Goal: Task Accomplishment & Management: Complete application form

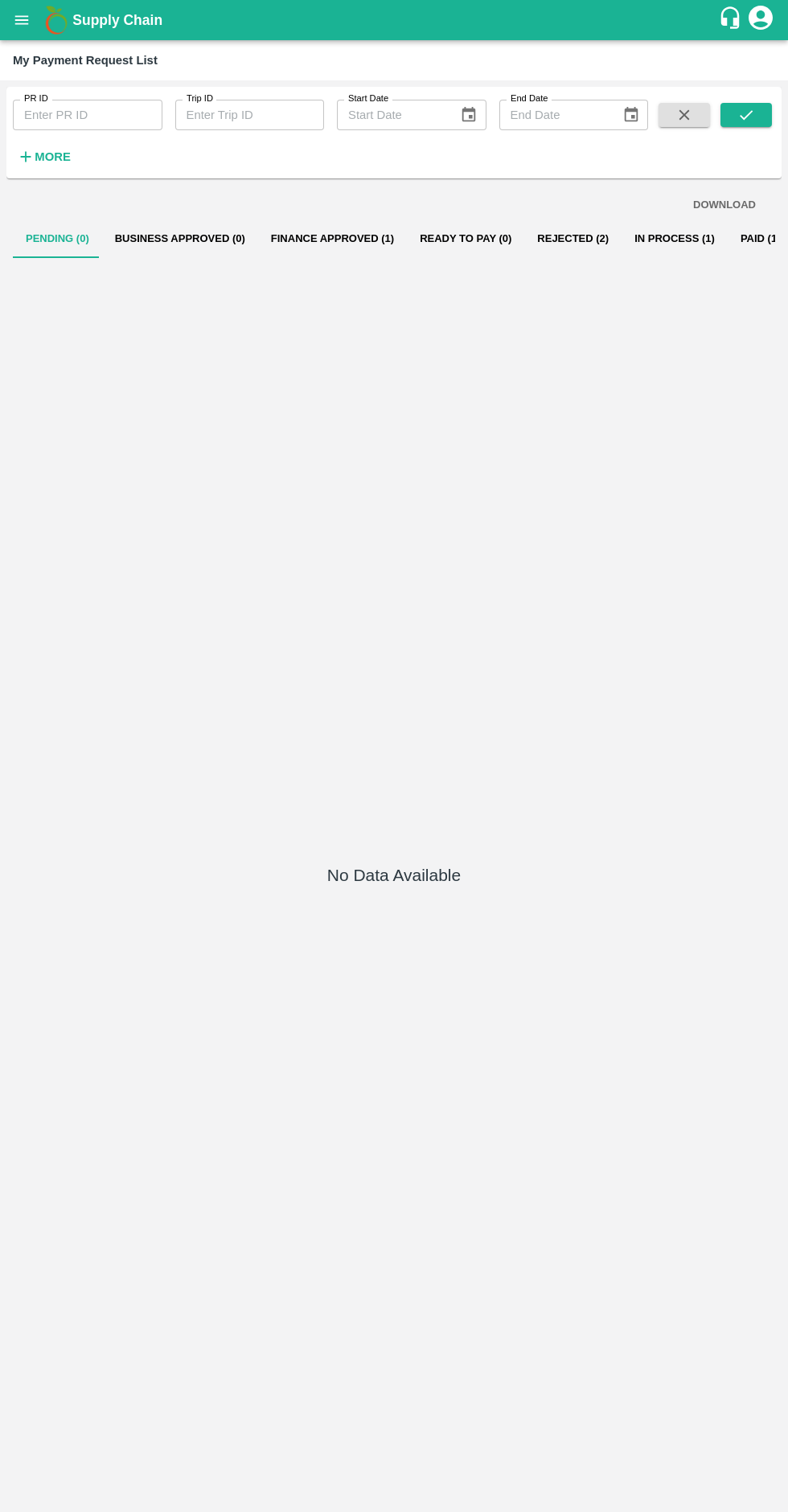
click at [18, 20] on icon "open drawer" at bounding box center [22, 19] width 13 height 8
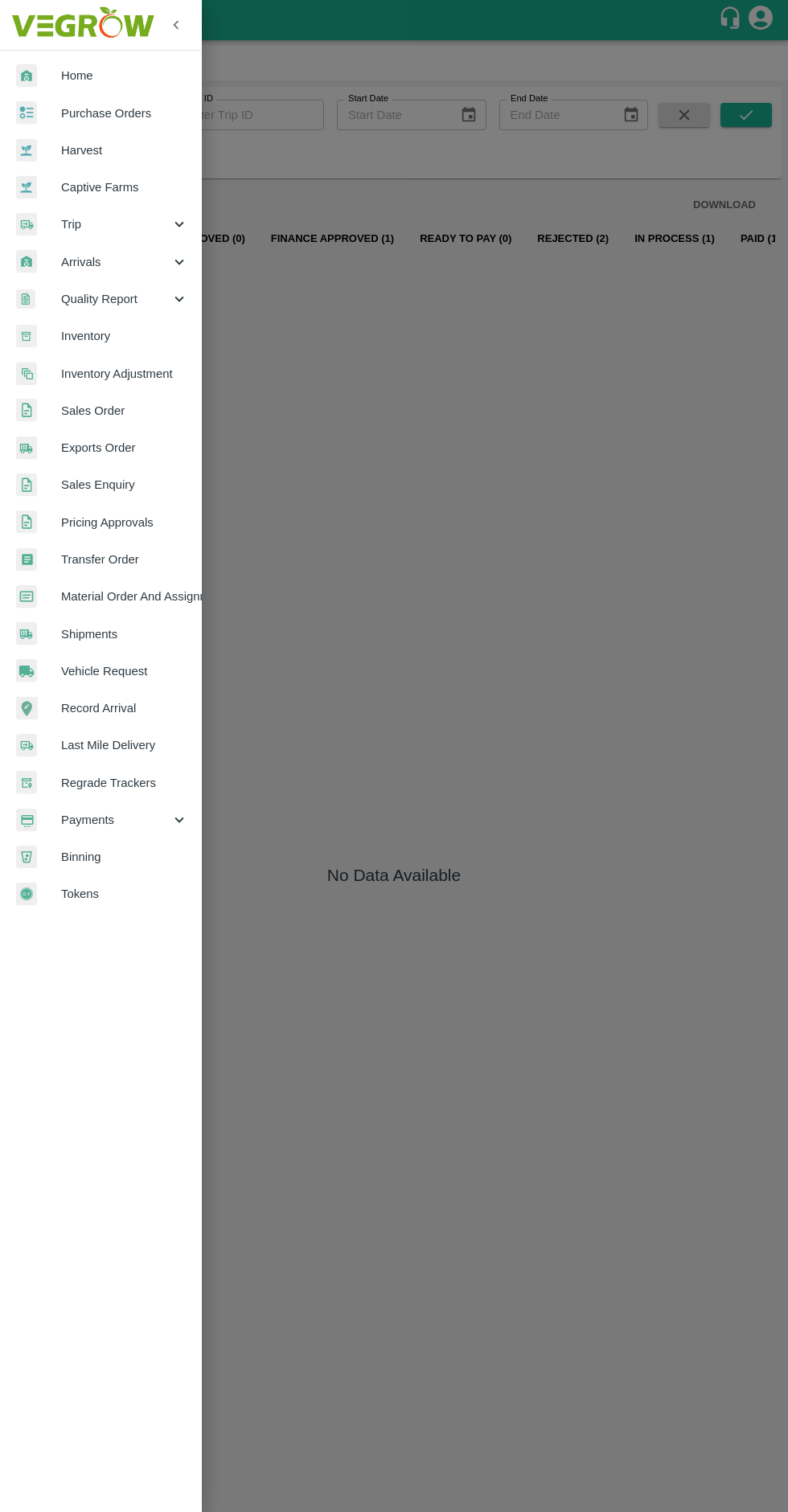
click at [388, 843] on div at bounding box center [394, 756] width 788 height 1512
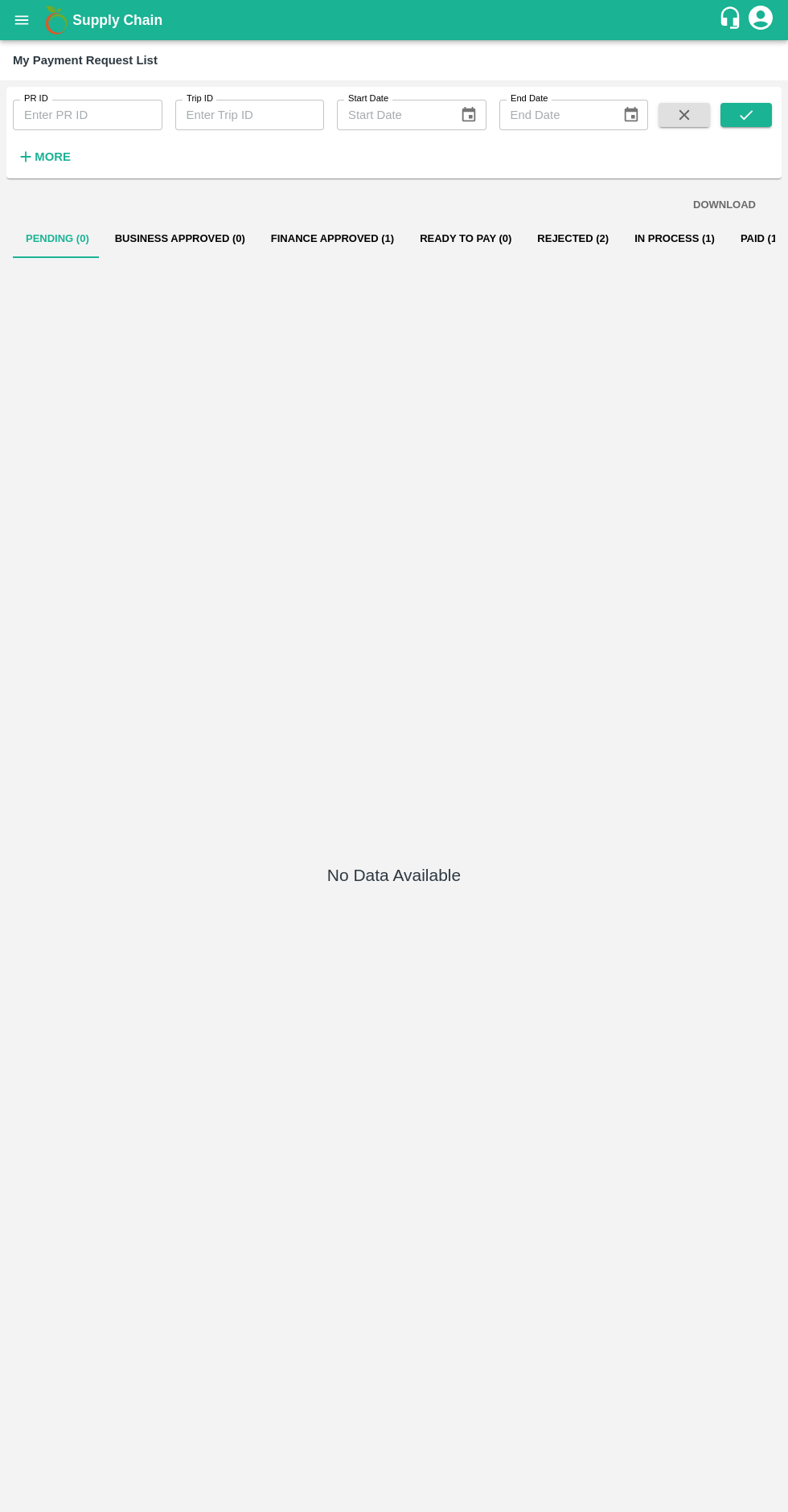
click at [19, 25] on icon "open drawer" at bounding box center [21, 19] width 18 height 18
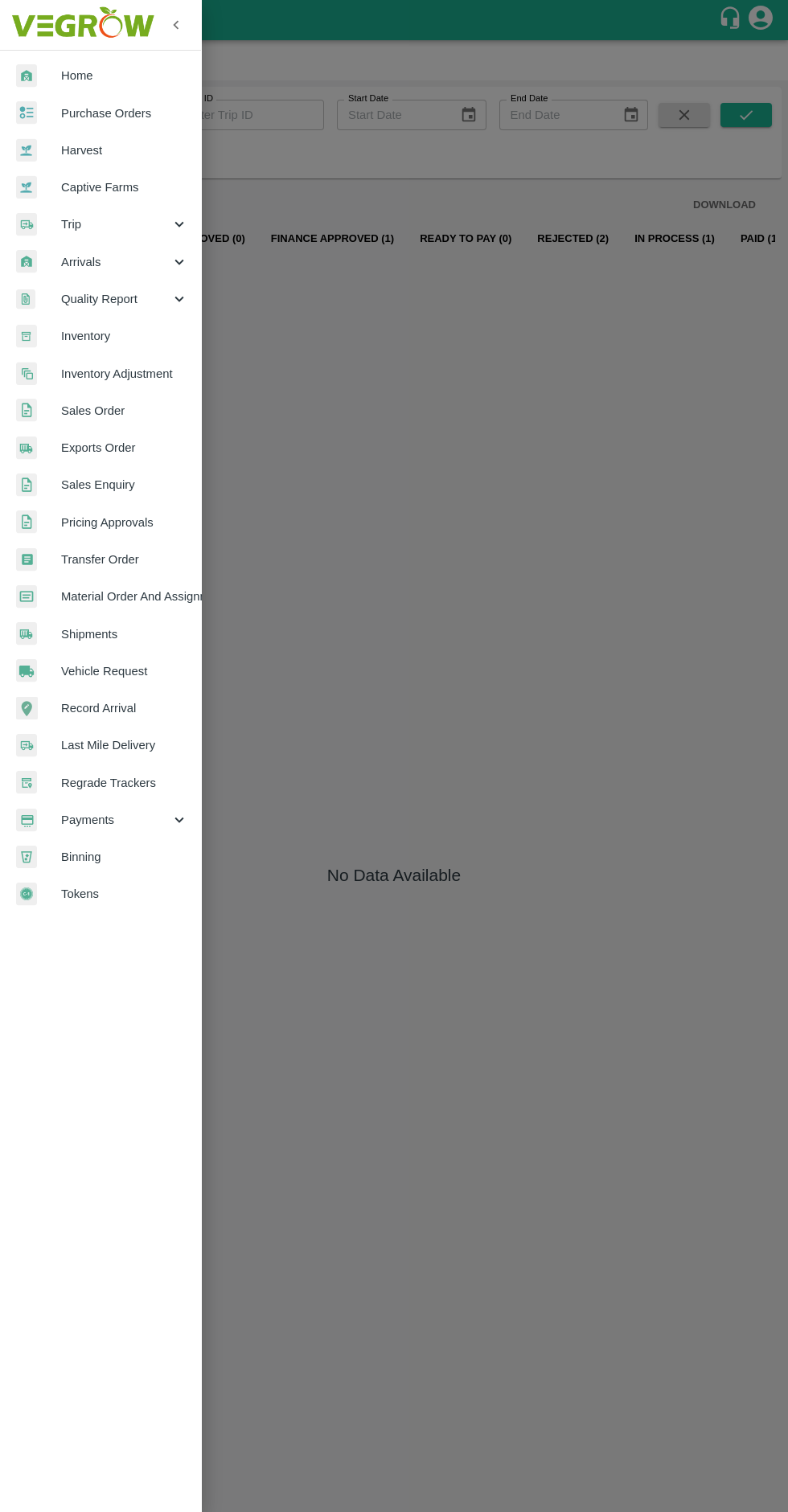
click at [159, 228] on span "Trip" at bounding box center [116, 224] width 110 height 18
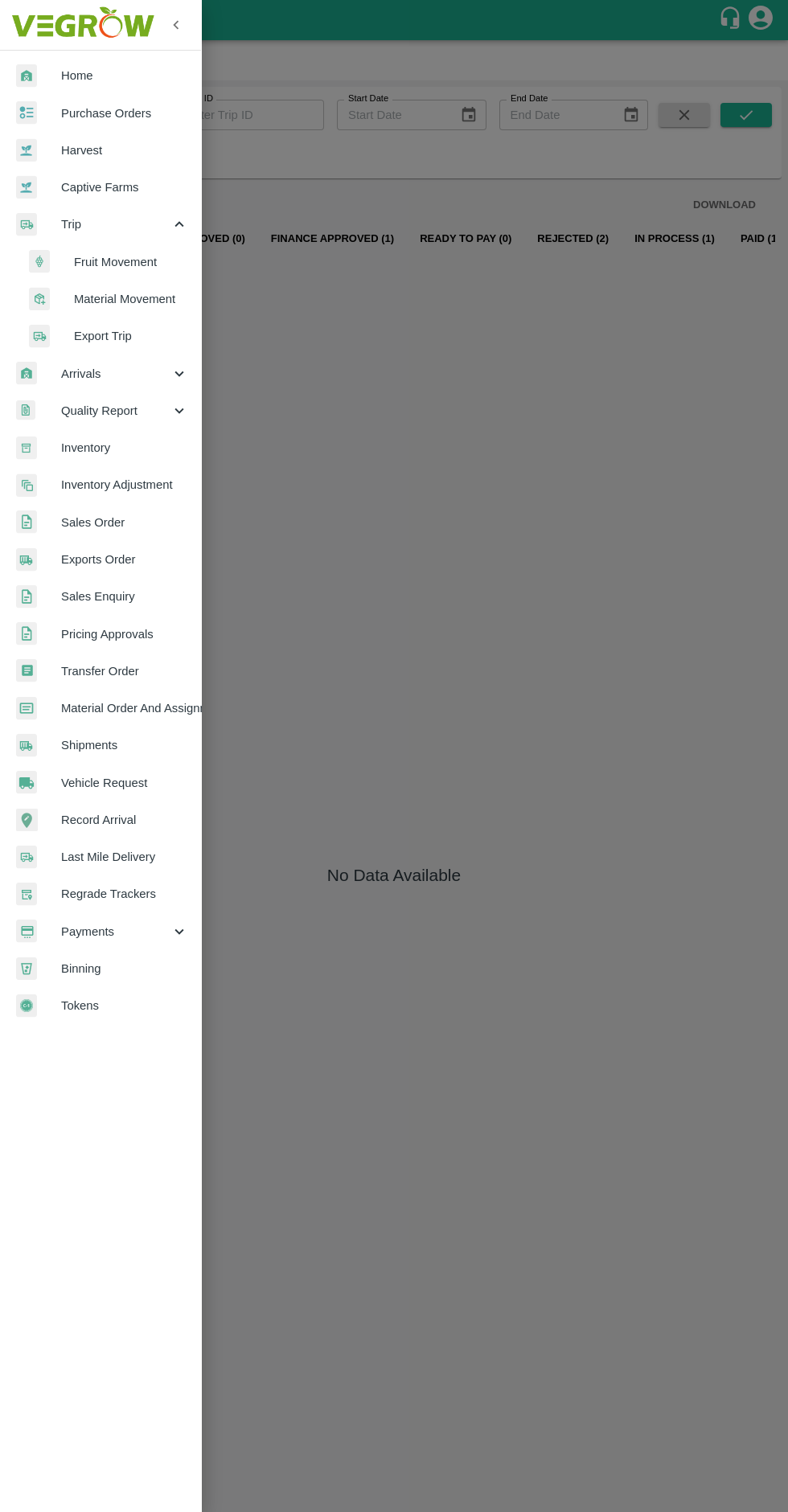
click at [147, 299] on span "Material Movement" at bounding box center [131, 299] width 115 height 18
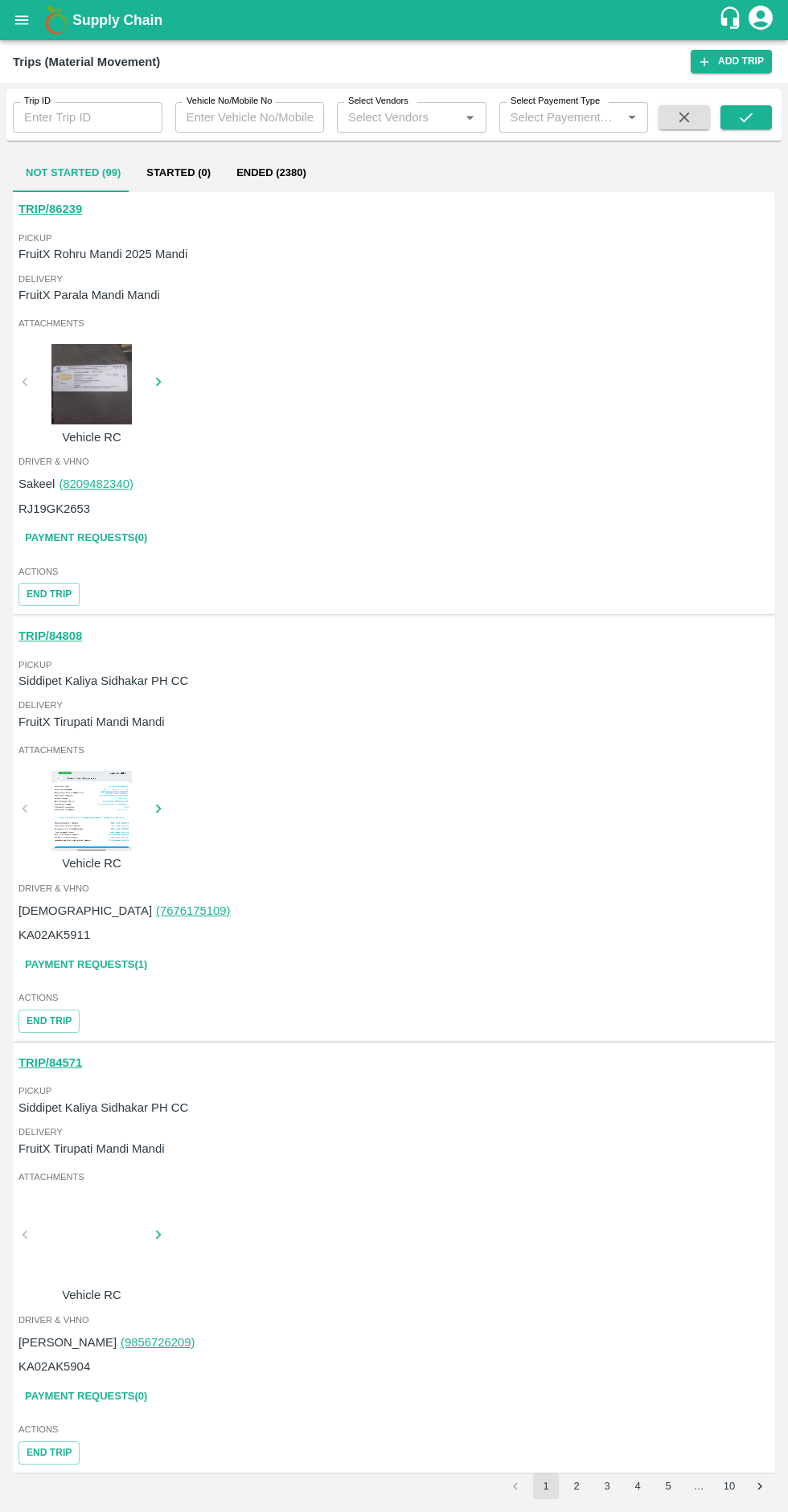
click at [747, 56] on link "Add Trip" at bounding box center [732, 61] width 81 height 24
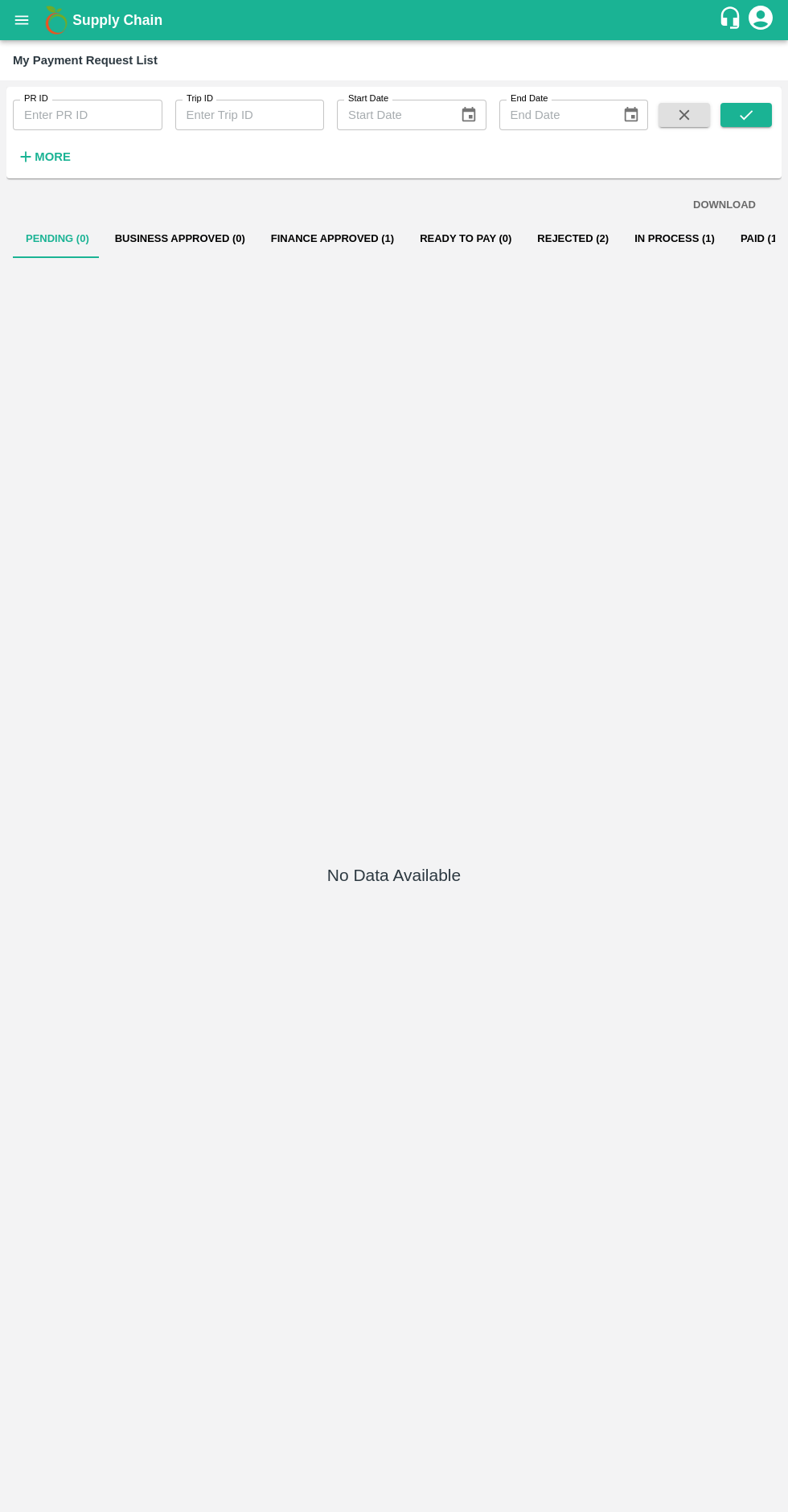
click at [22, 20] on icon "open drawer" at bounding box center [22, 19] width 13 height 8
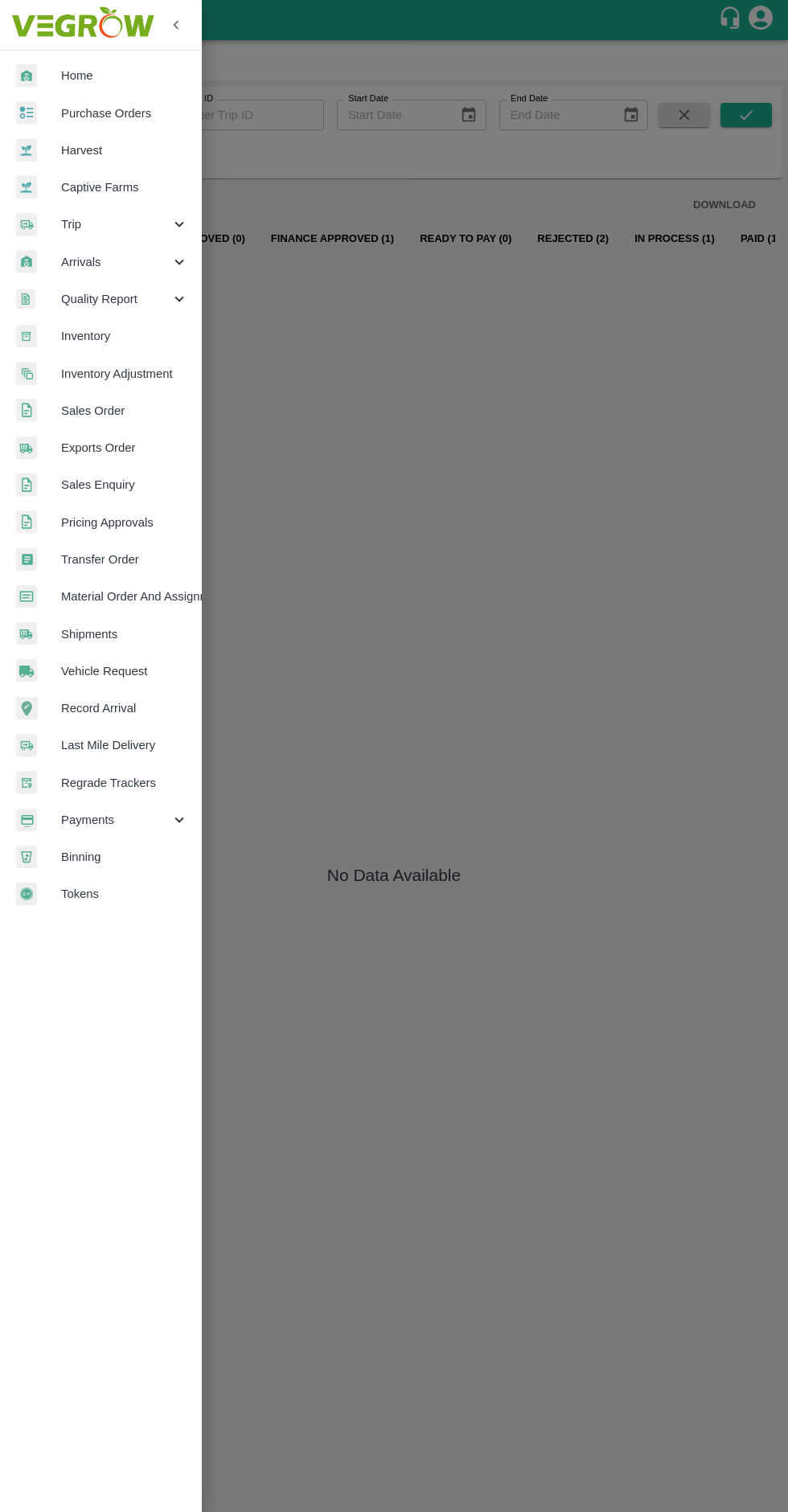
click at [51, 220] on div at bounding box center [38, 225] width 45 height 24
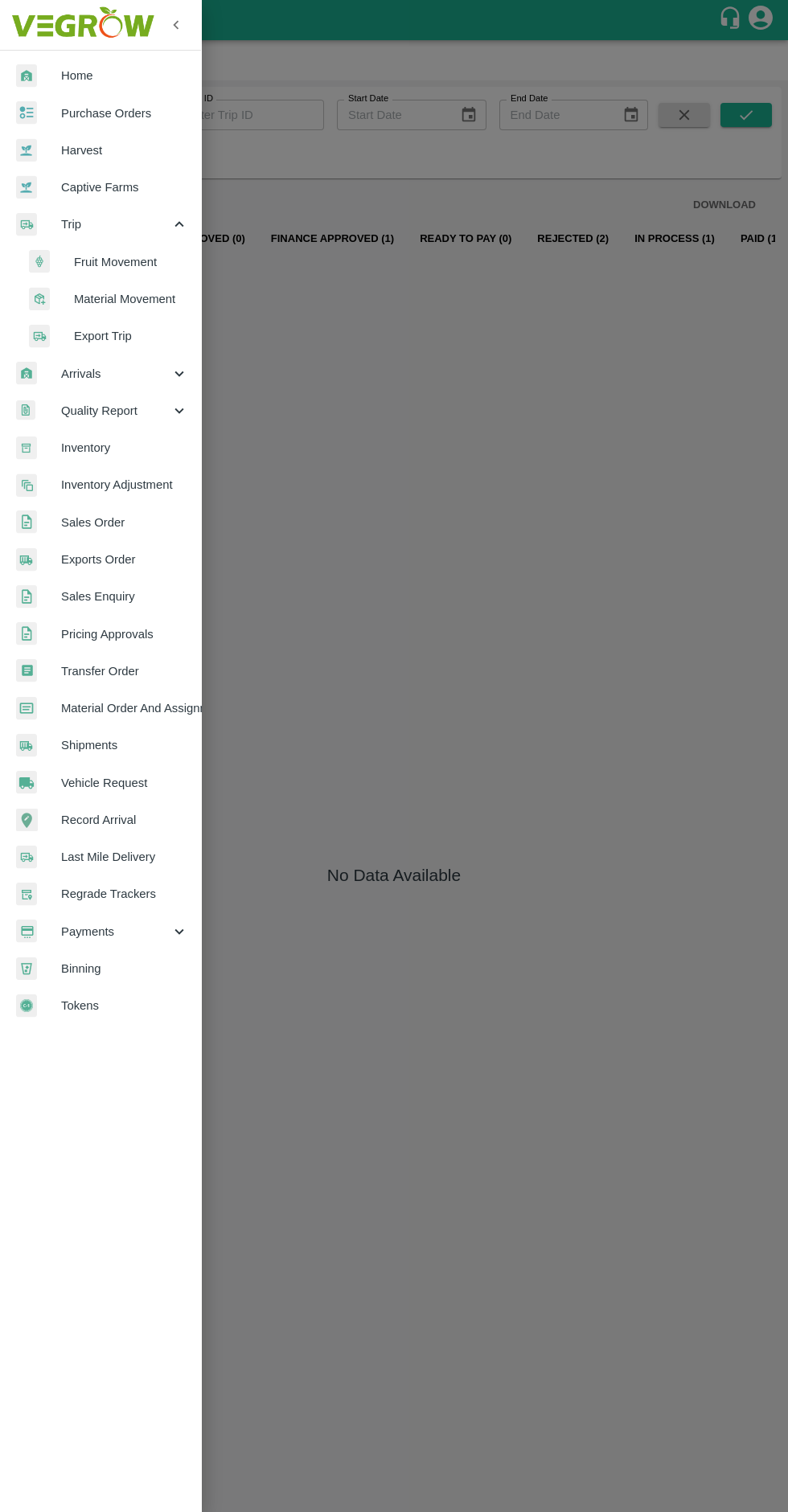
click at [69, 302] on div at bounding box center [51, 299] width 45 height 24
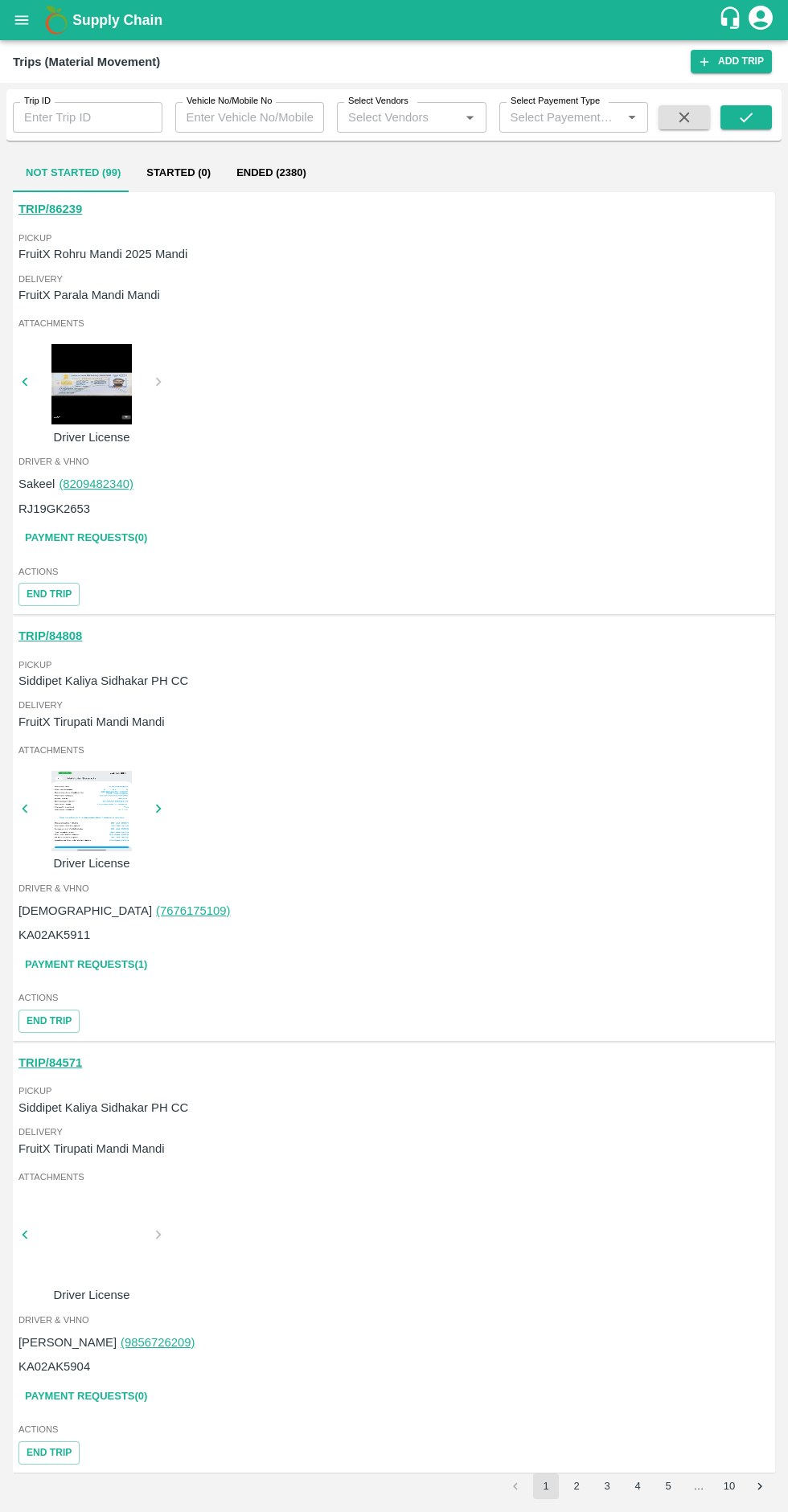
click at [748, 58] on link "Add Trip" at bounding box center [732, 61] width 81 height 24
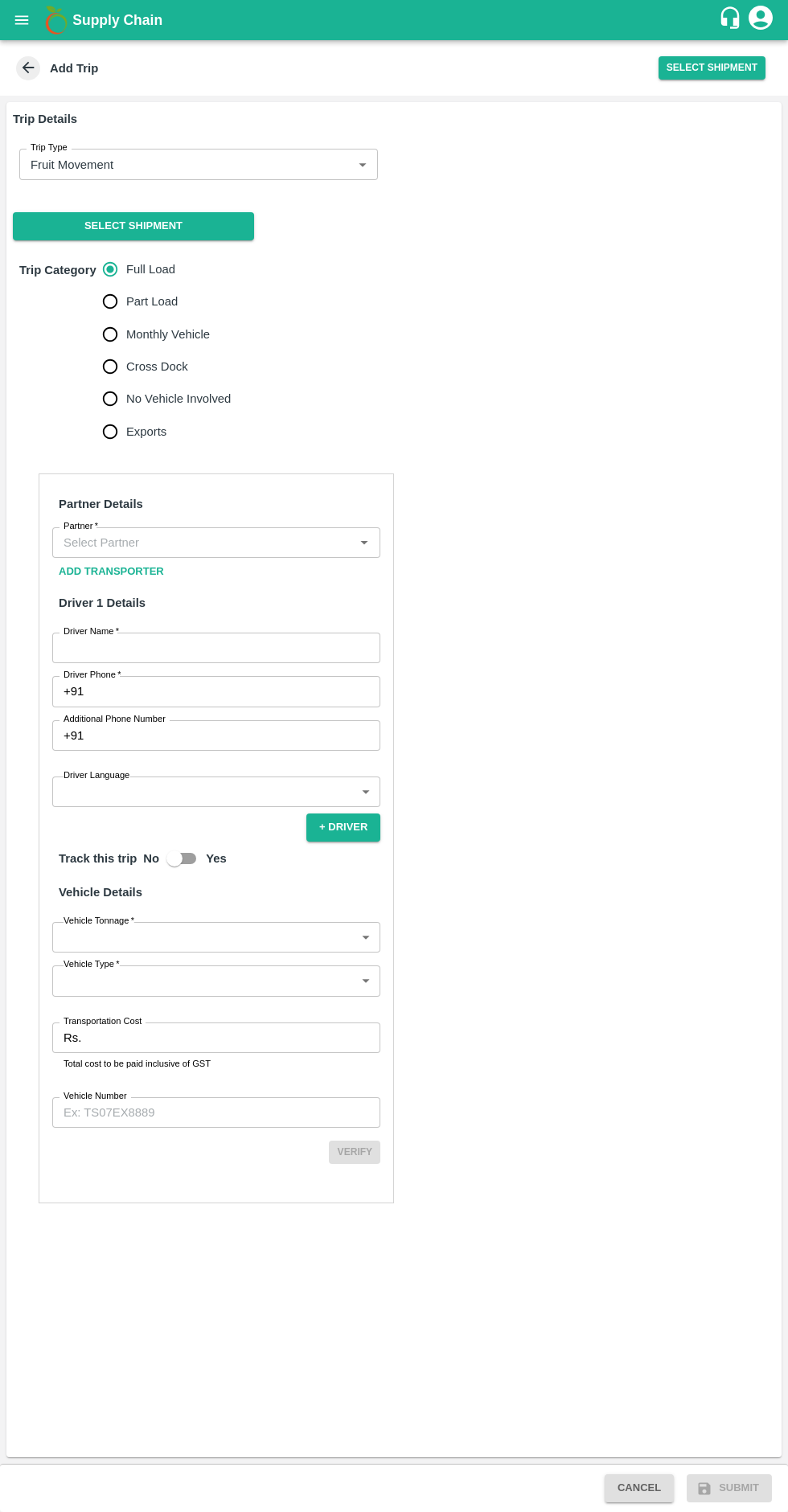
click at [101, 167] on body "Supply Chain Add Trip Select Shipment Trip Details Trip Type Fruit Movement 1 T…" at bounding box center [394, 756] width 788 height 1512
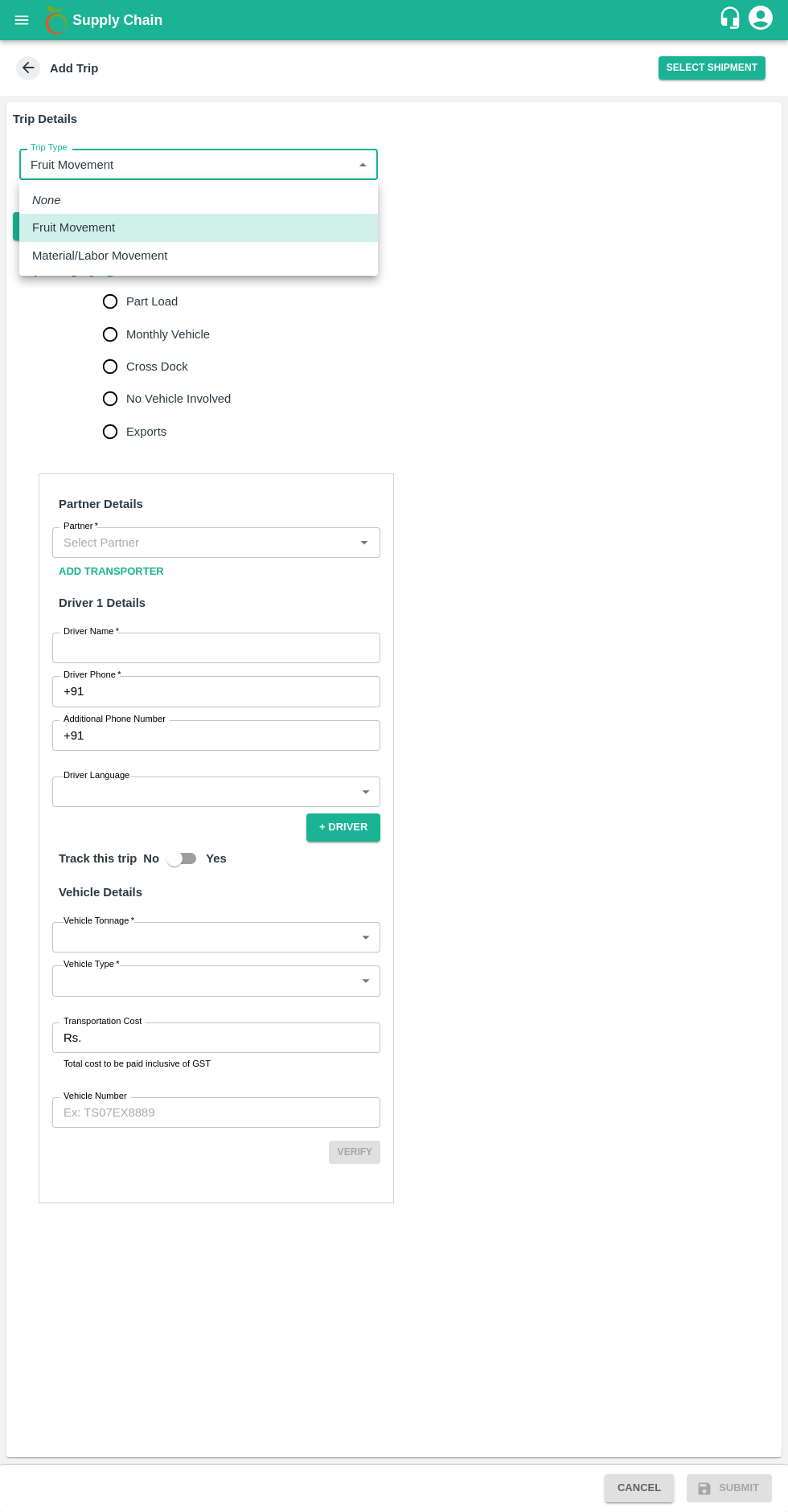
click at [40, 254] on p "Material/Labor Movement" at bounding box center [99, 255] width 135 height 18
type input "2"
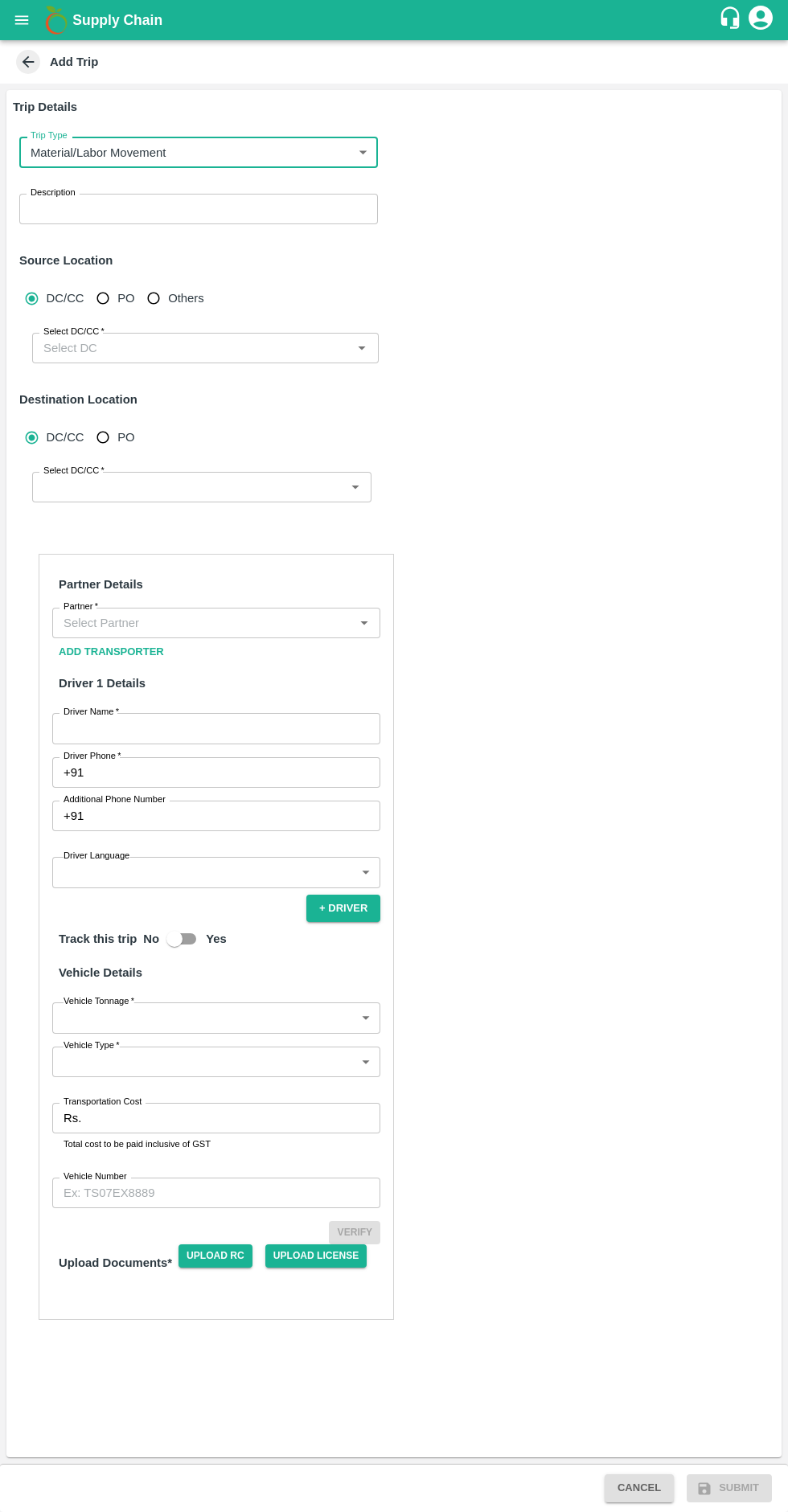
click at [52, 347] on input "Select DC/CC   *" at bounding box center [192, 348] width 310 height 21
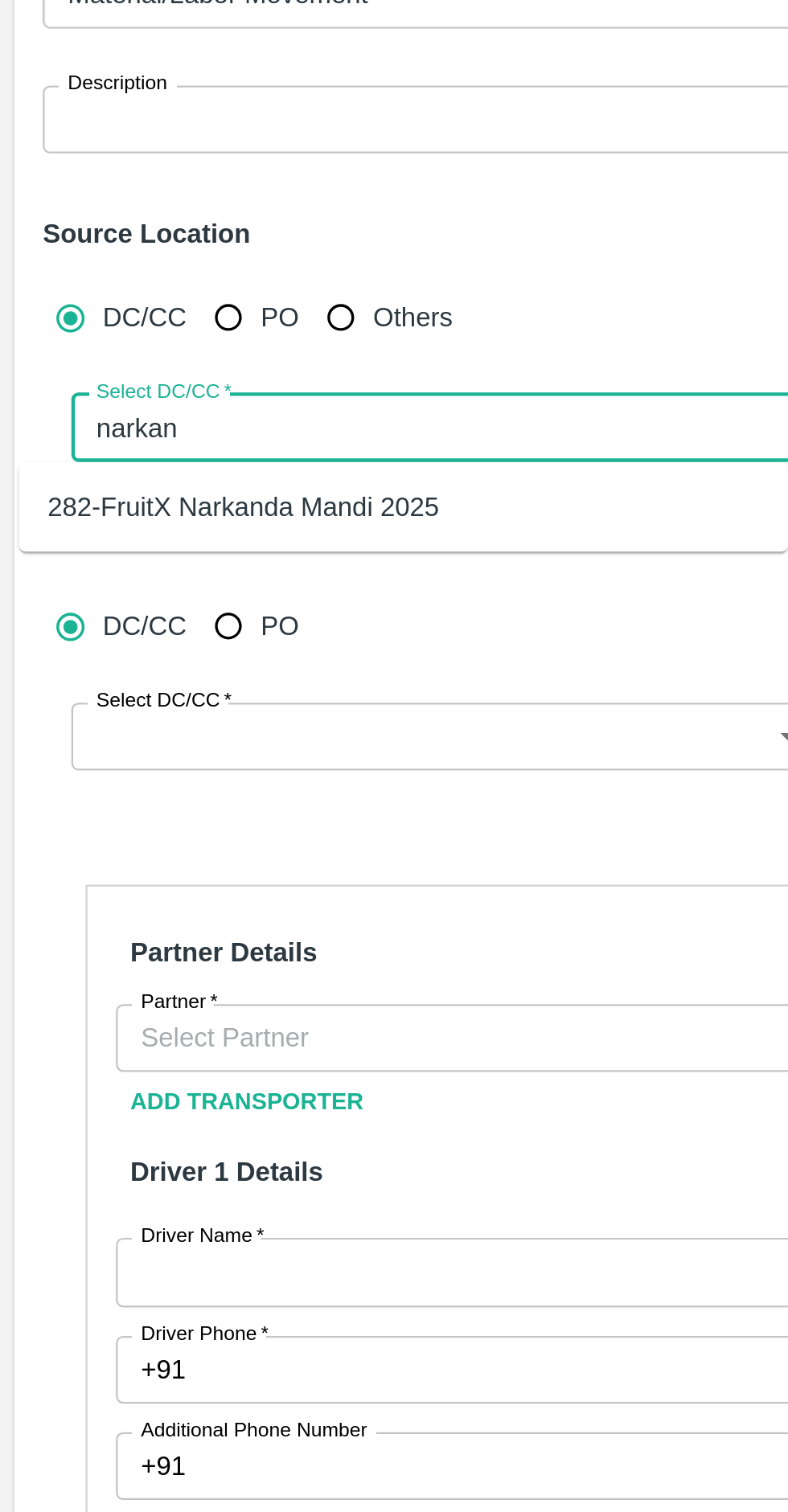
click at [269, 382] on div "282-FruitX Narkanda Mandi 2025" at bounding box center [181, 383] width 346 height 27
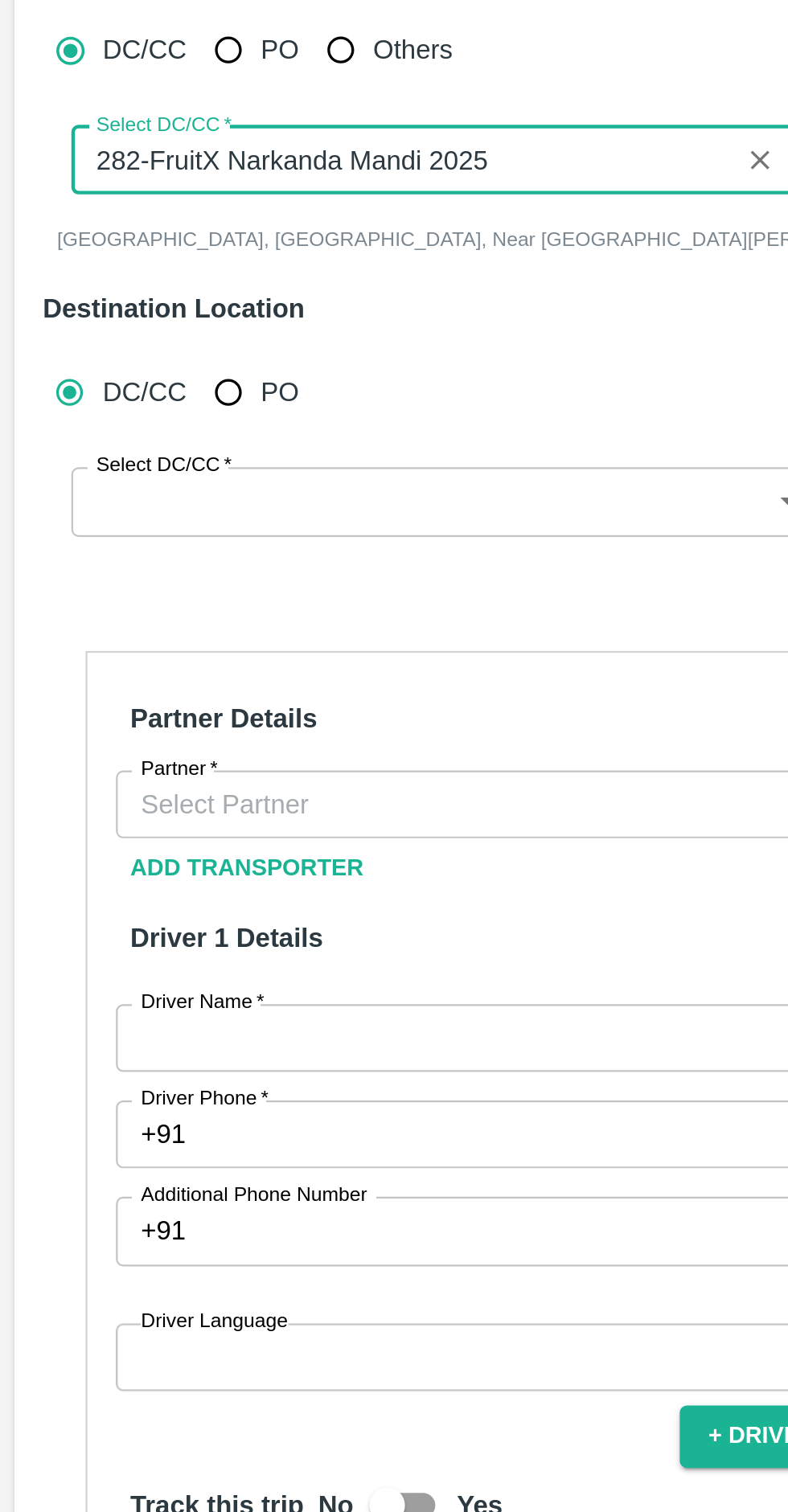
type input "282-FruitX Narkanda Mandi 2025"
click at [226, 495] on input "Select DC/CC   *" at bounding box center [189, 501] width 303 height 21
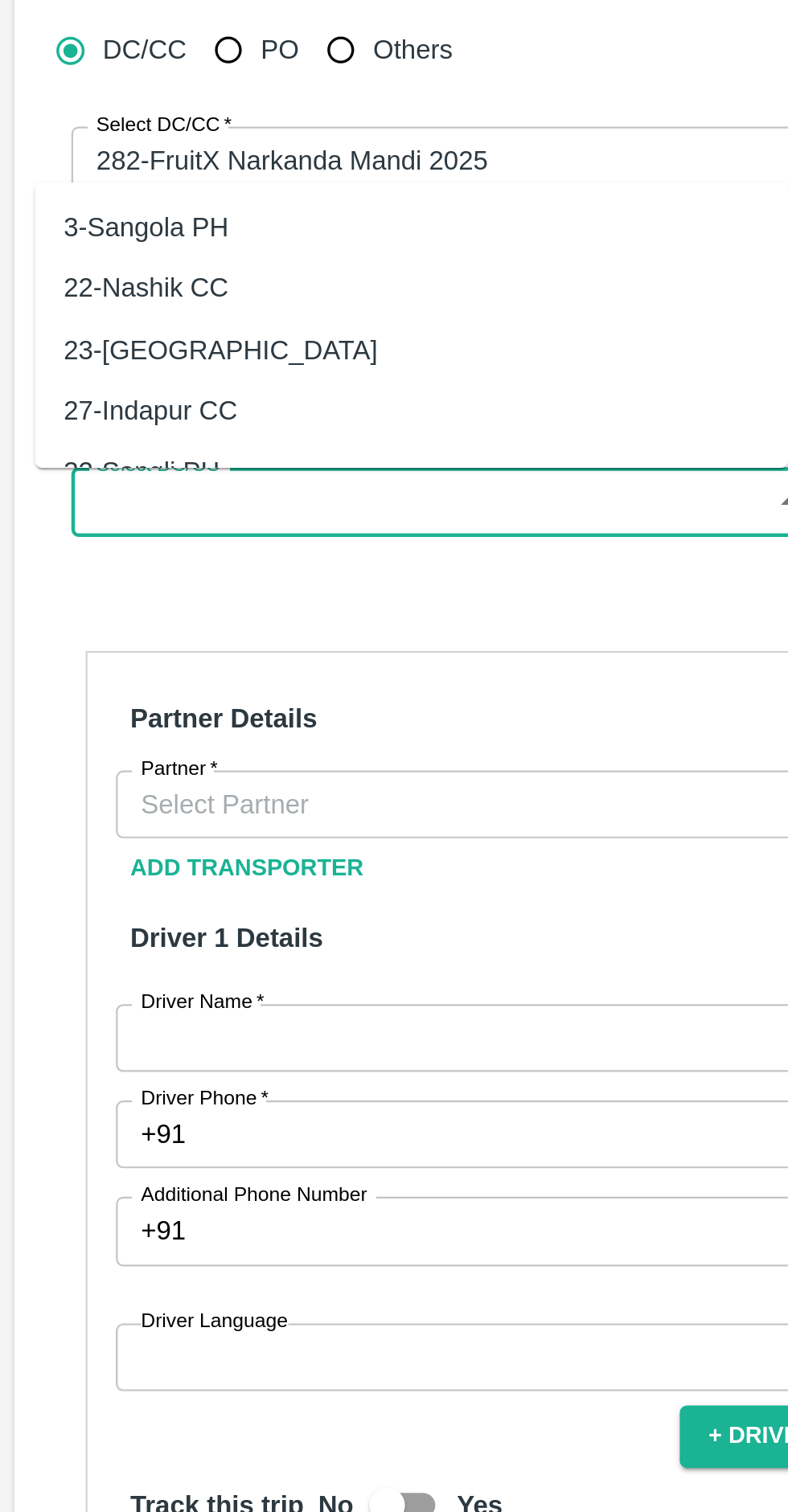
type input "h"
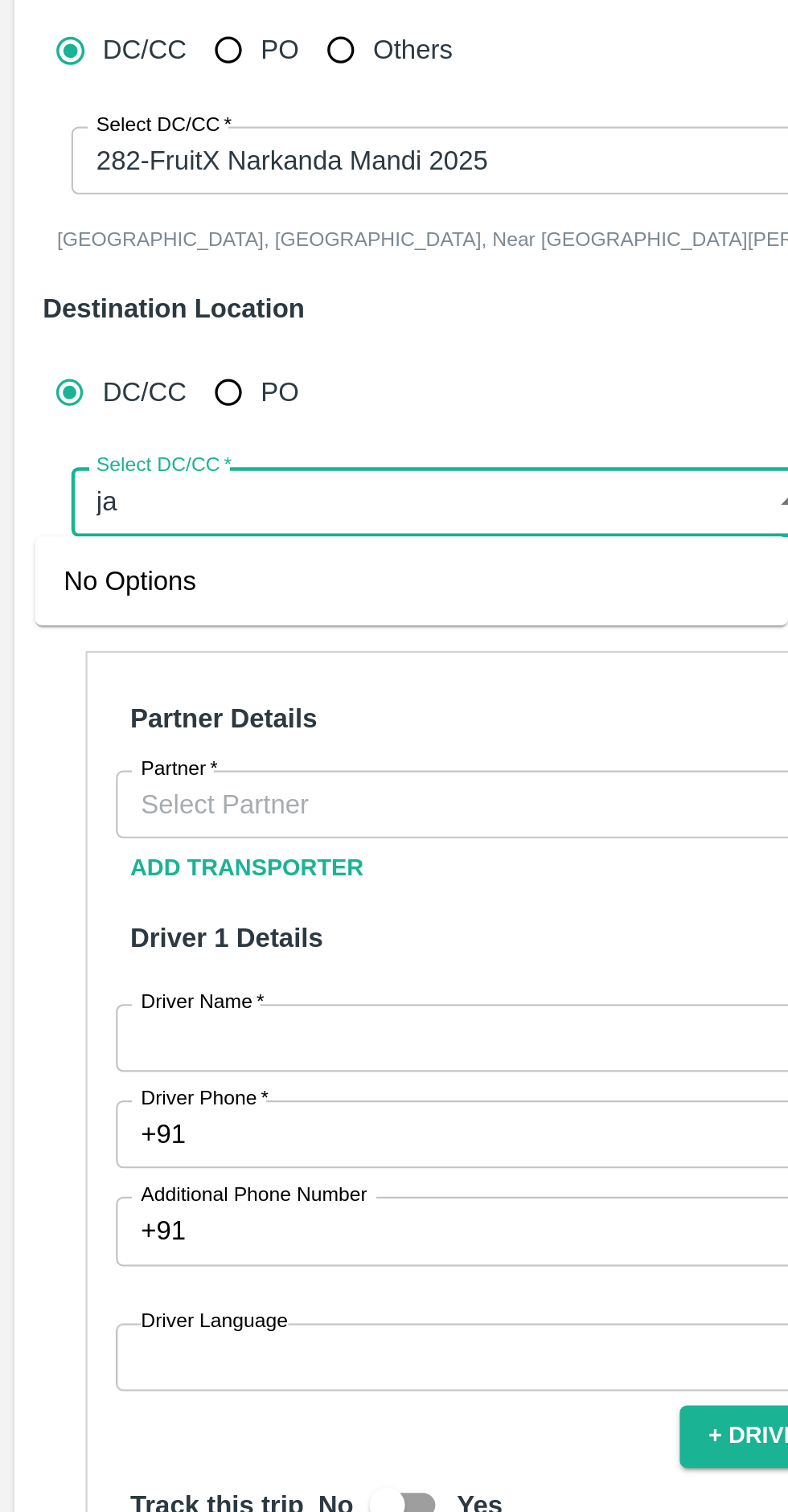
type input "j"
type input "kashmiri"
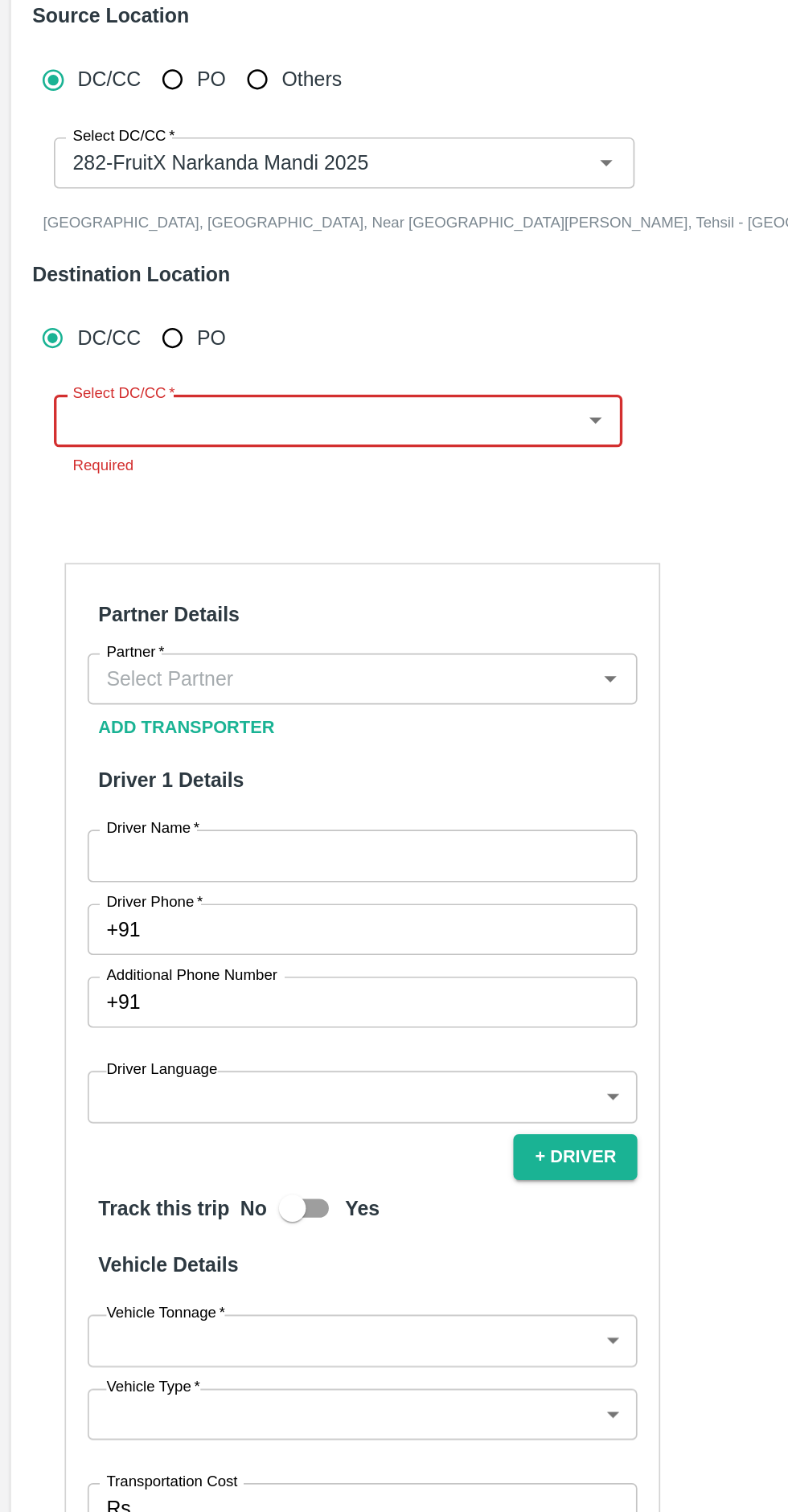
click at [322, 504] on input "Select DC/CC   *" at bounding box center [189, 501] width 303 height 21
type input "s"
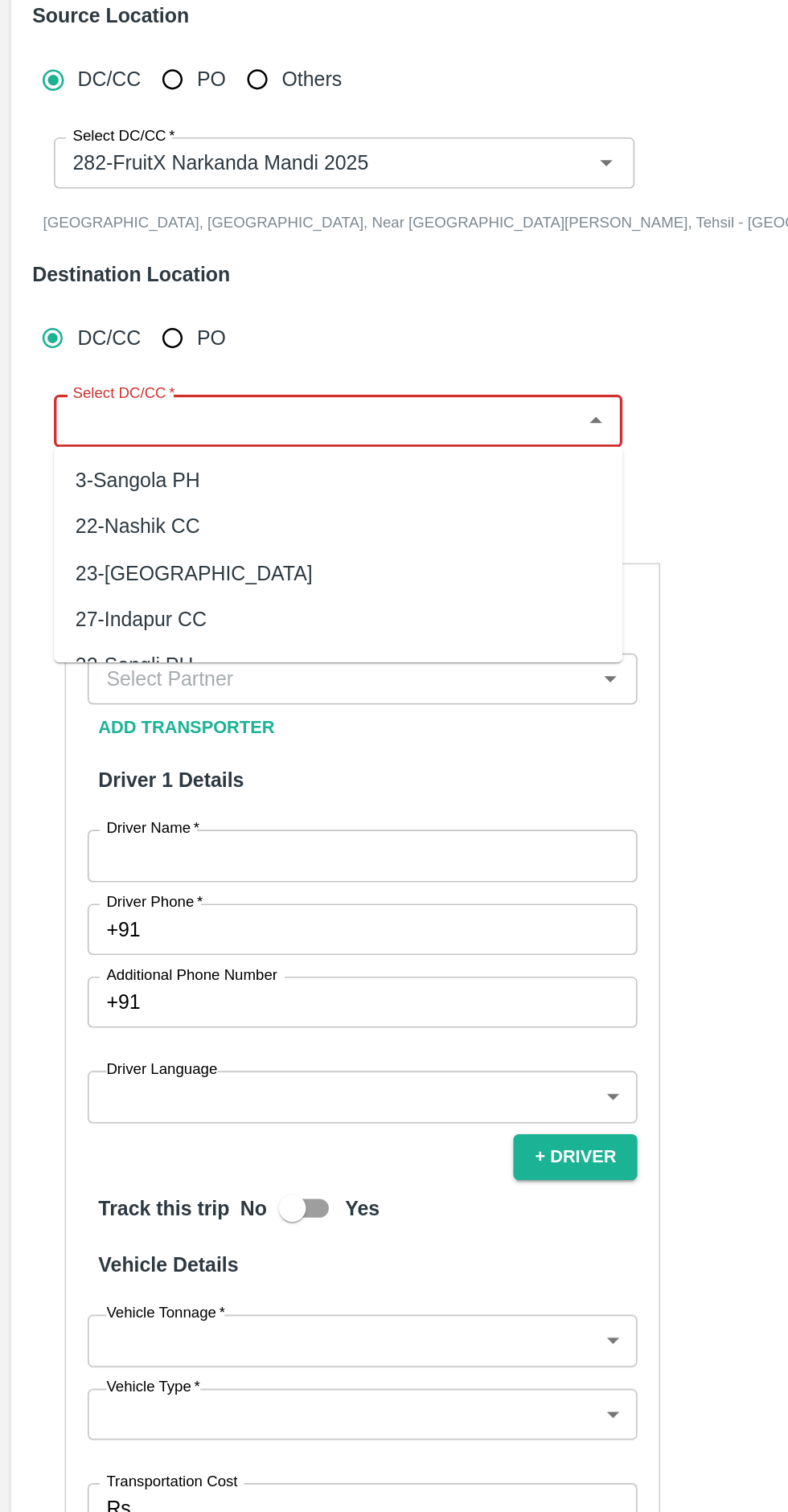
click at [354, 350] on icon "Open" at bounding box center [362, 348] width 18 height 18
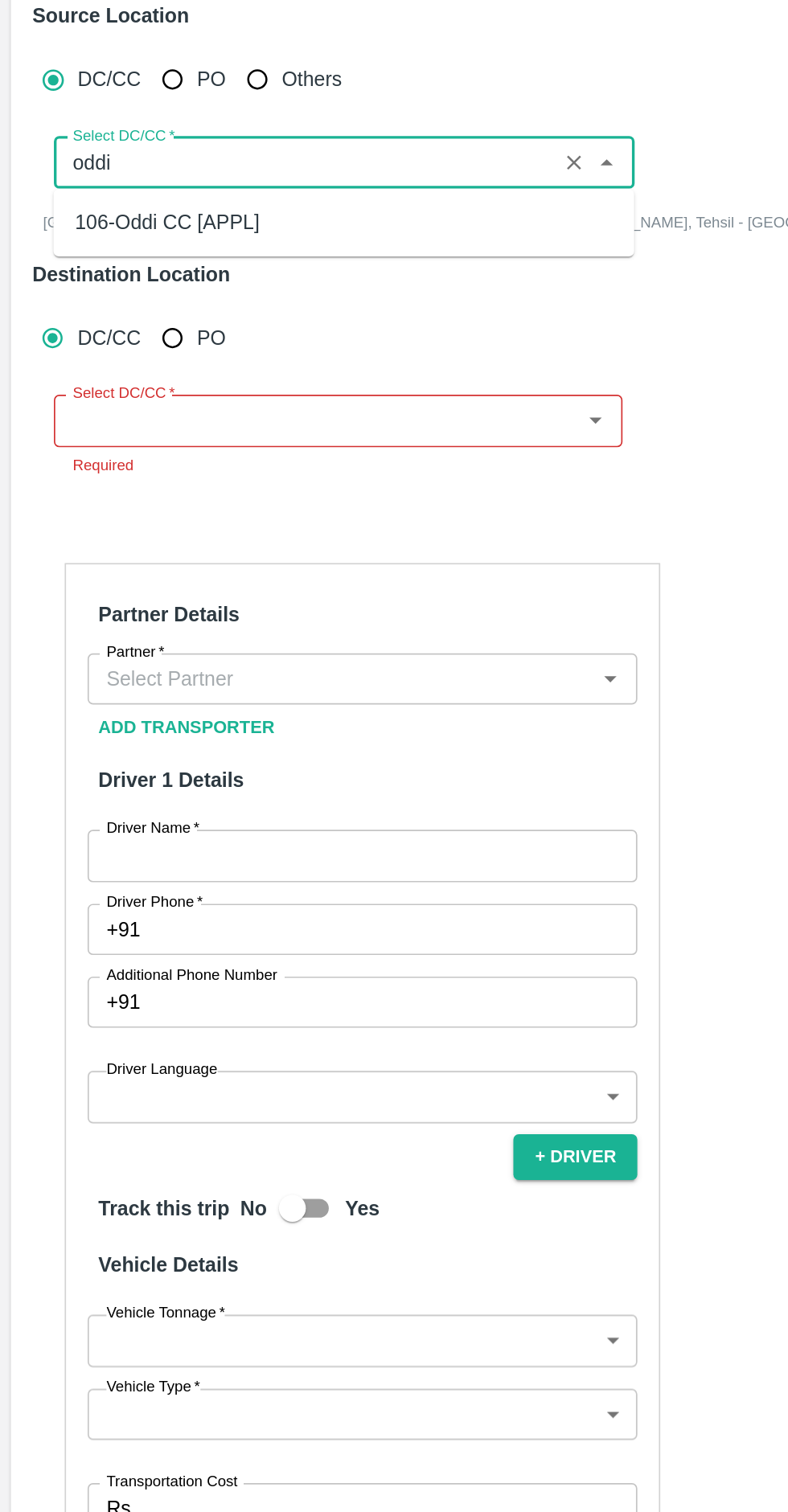
click at [288, 389] on div "106-Oddi CC [APPL]" at bounding box center [205, 383] width 346 height 27
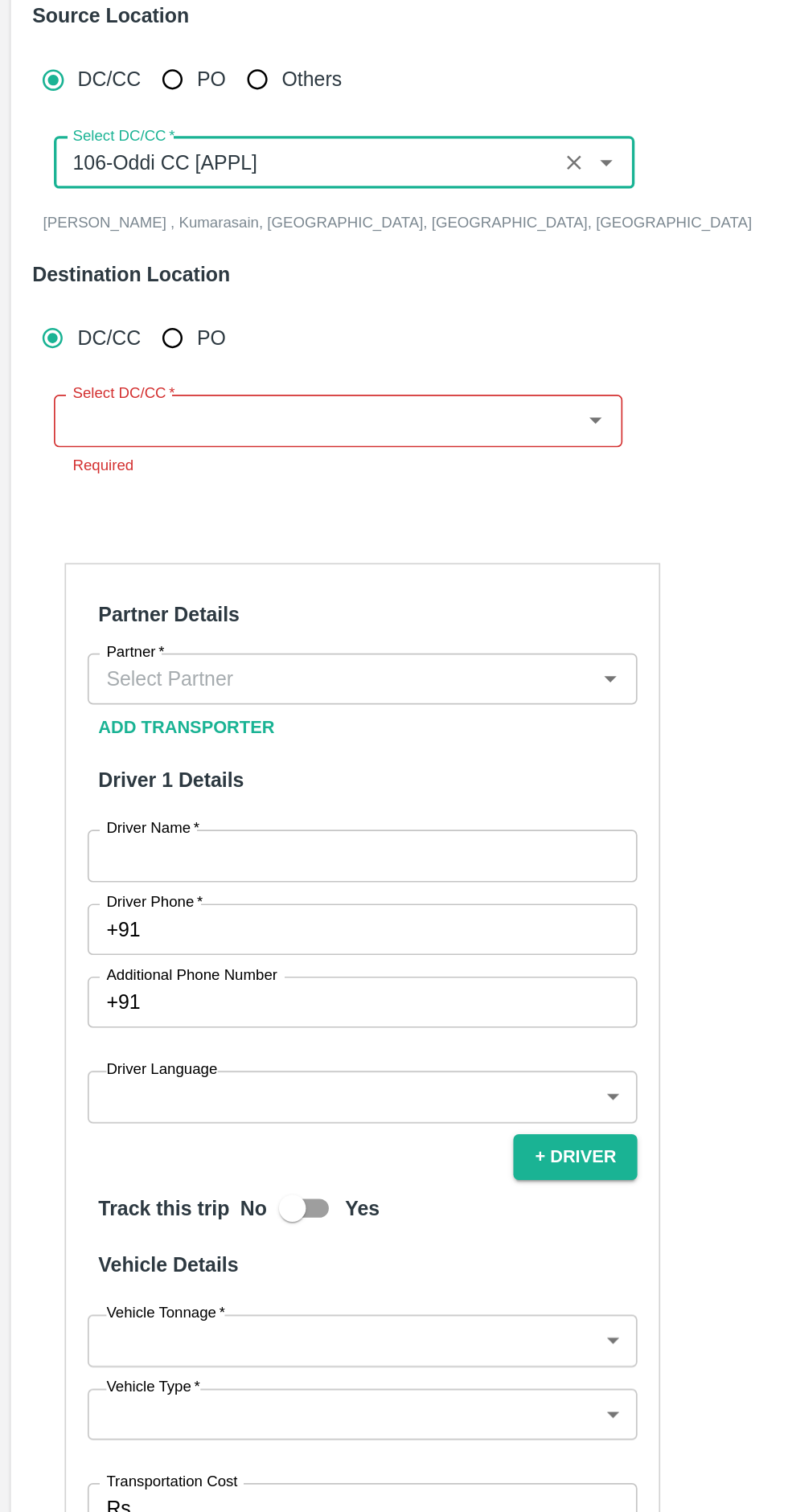
type input "106-Oddi CC [APPL]"
click at [271, 506] on input "Select DC/CC   *" at bounding box center [189, 501] width 303 height 21
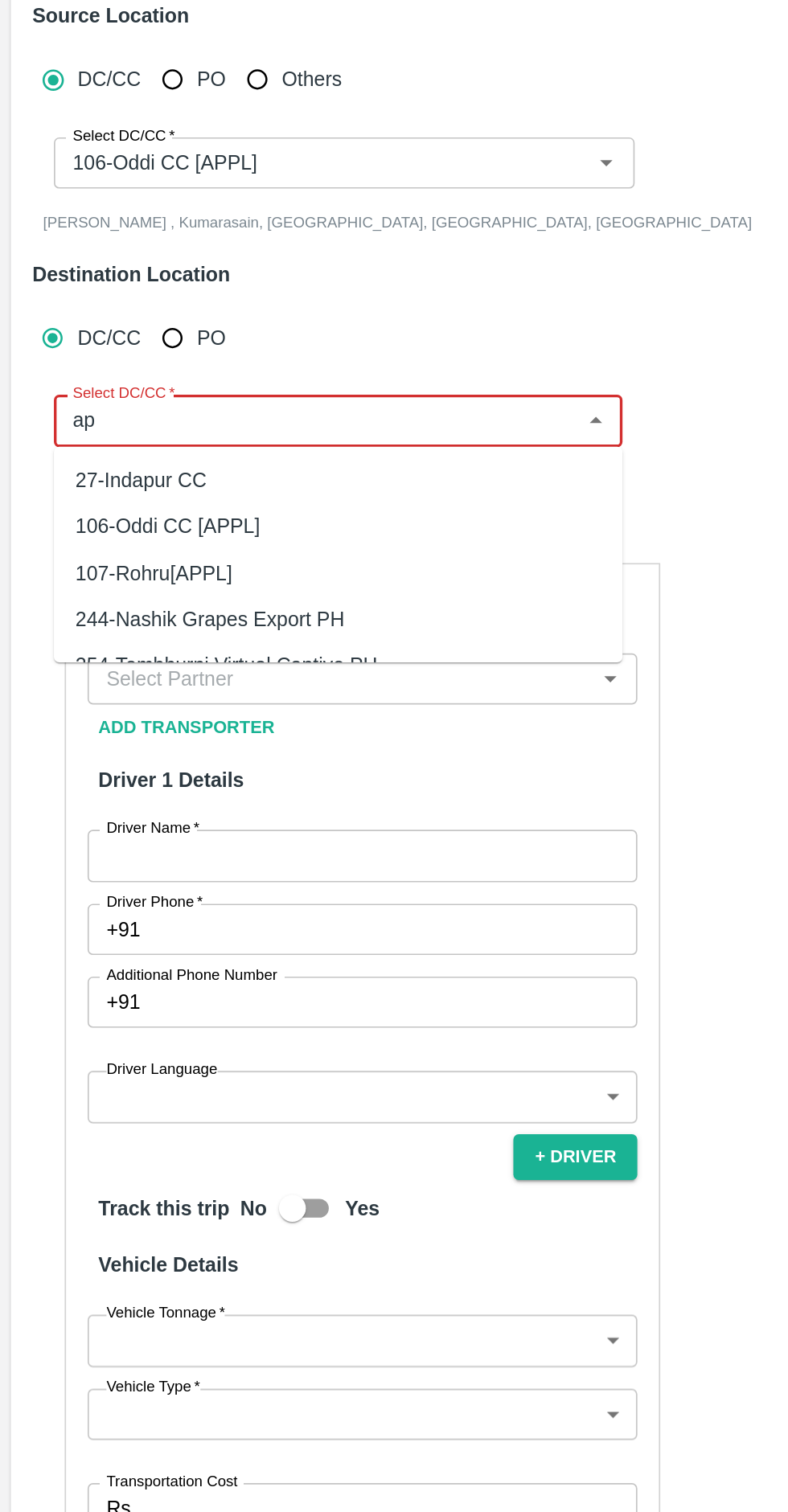
type input "a"
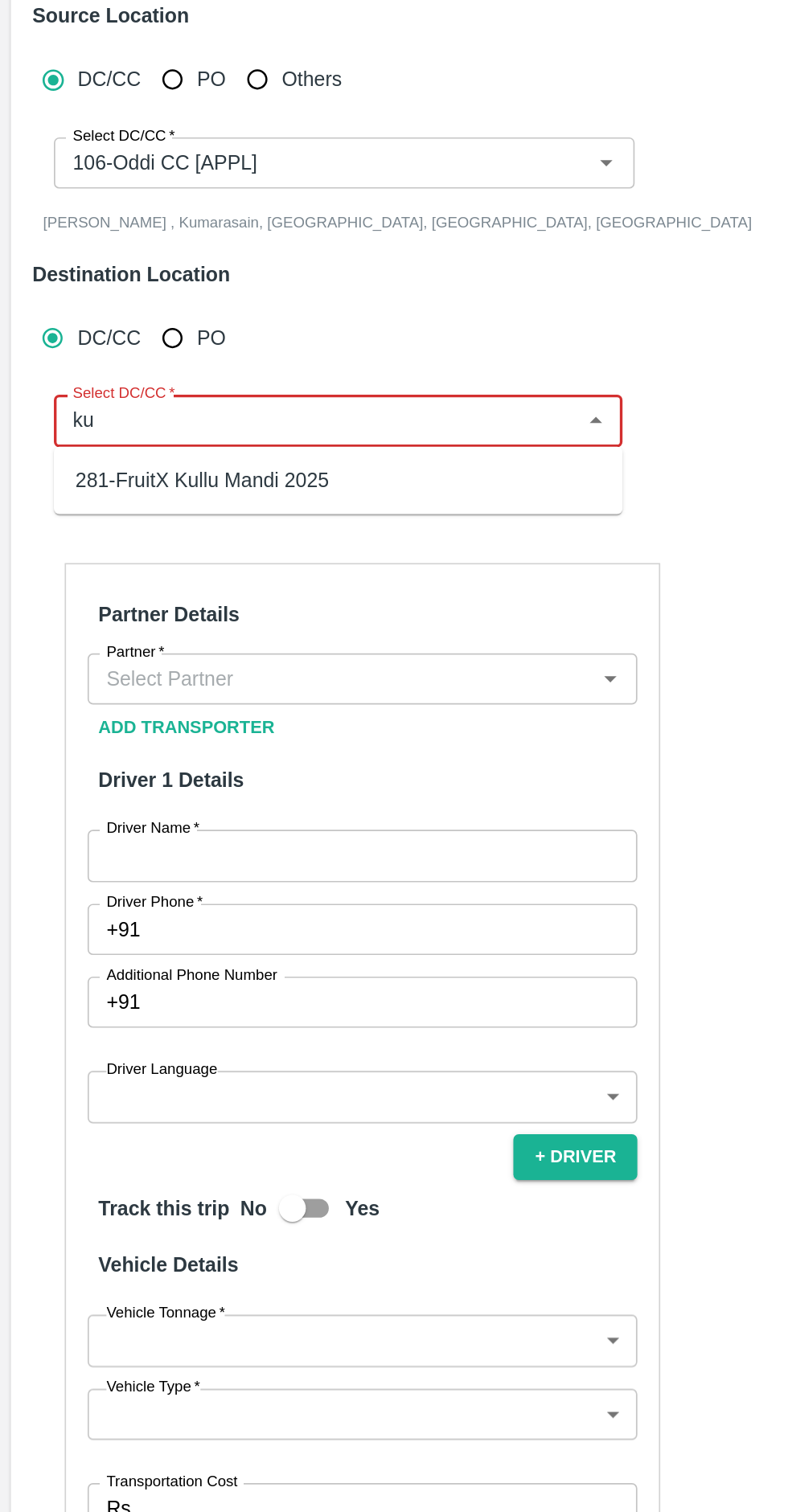
type input "k"
type input "s"
click at [309, 555] on ul "297-FruitX Shopian Mandi 2025" at bounding box center [201, 538] width 340 height 40
click at [259, 548] on div "297-FruitX Shopian Mandi 2025" at bounding box center [201, 537] width 340 height 27
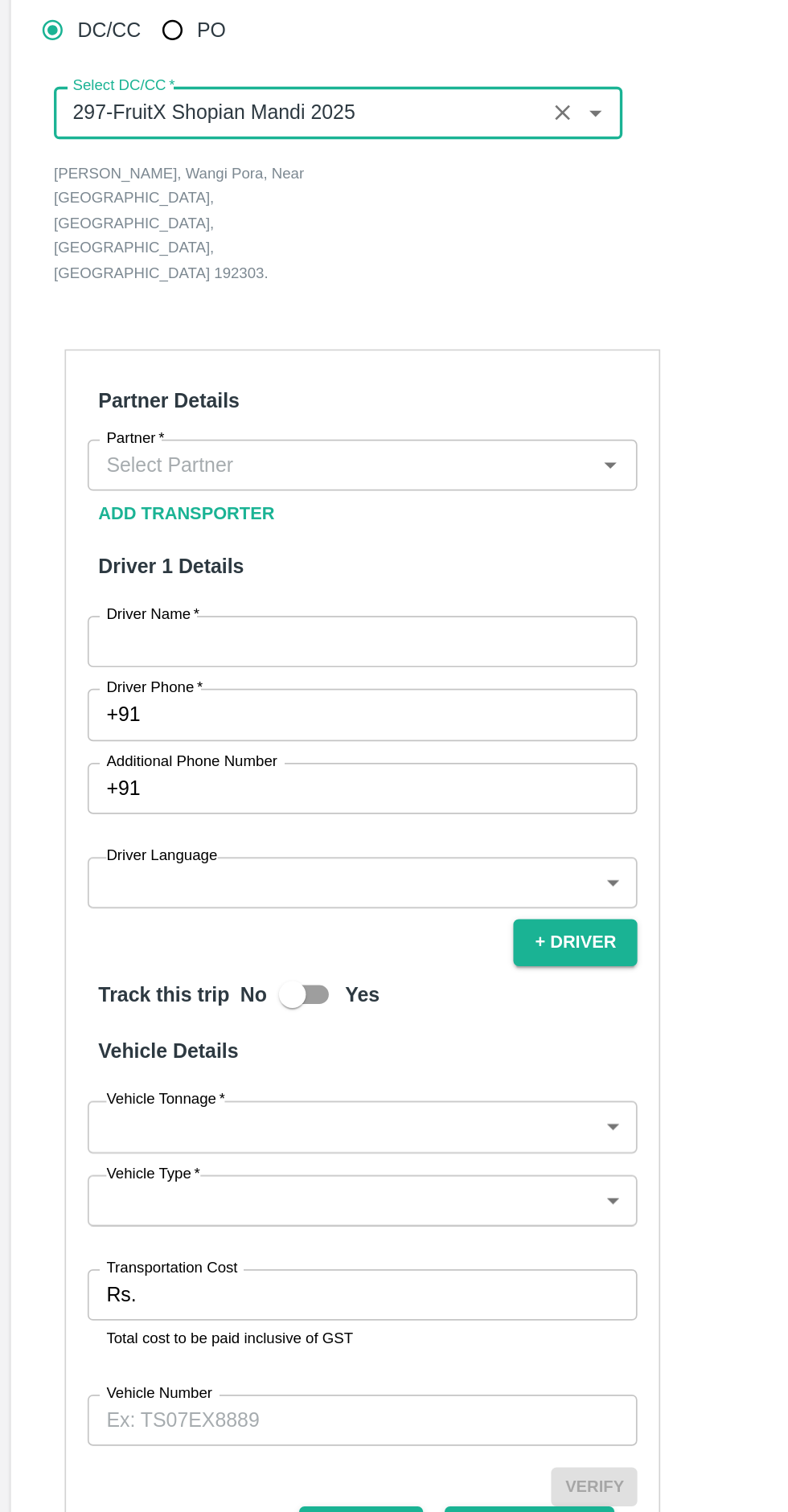
type input "297-FruitX Shopian Mandi 2025"
click at [337, 702] on input "Partner   *" at bounding box center [203, 712] width 292 height 21
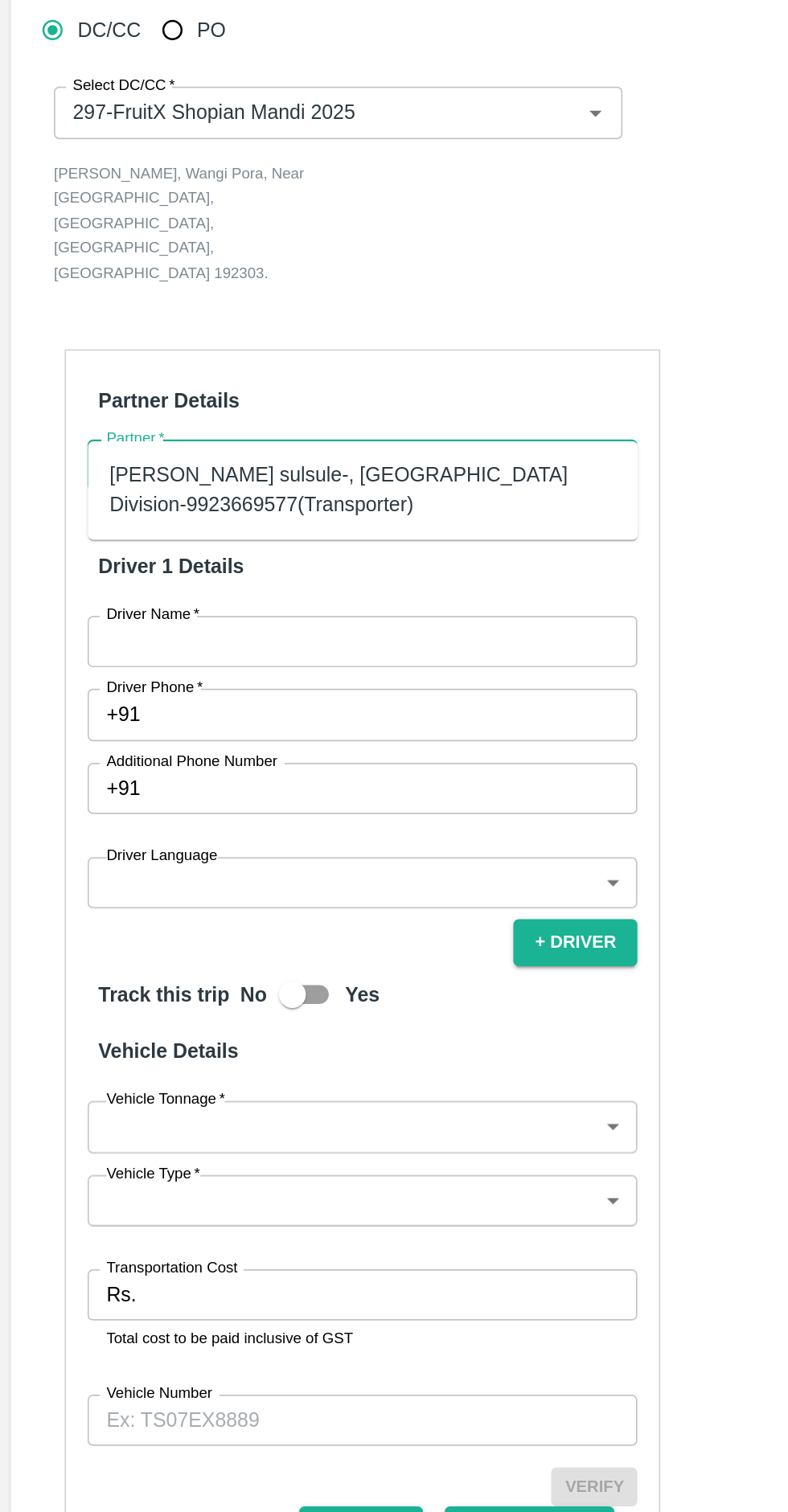
type input "a"
type input "Anita"
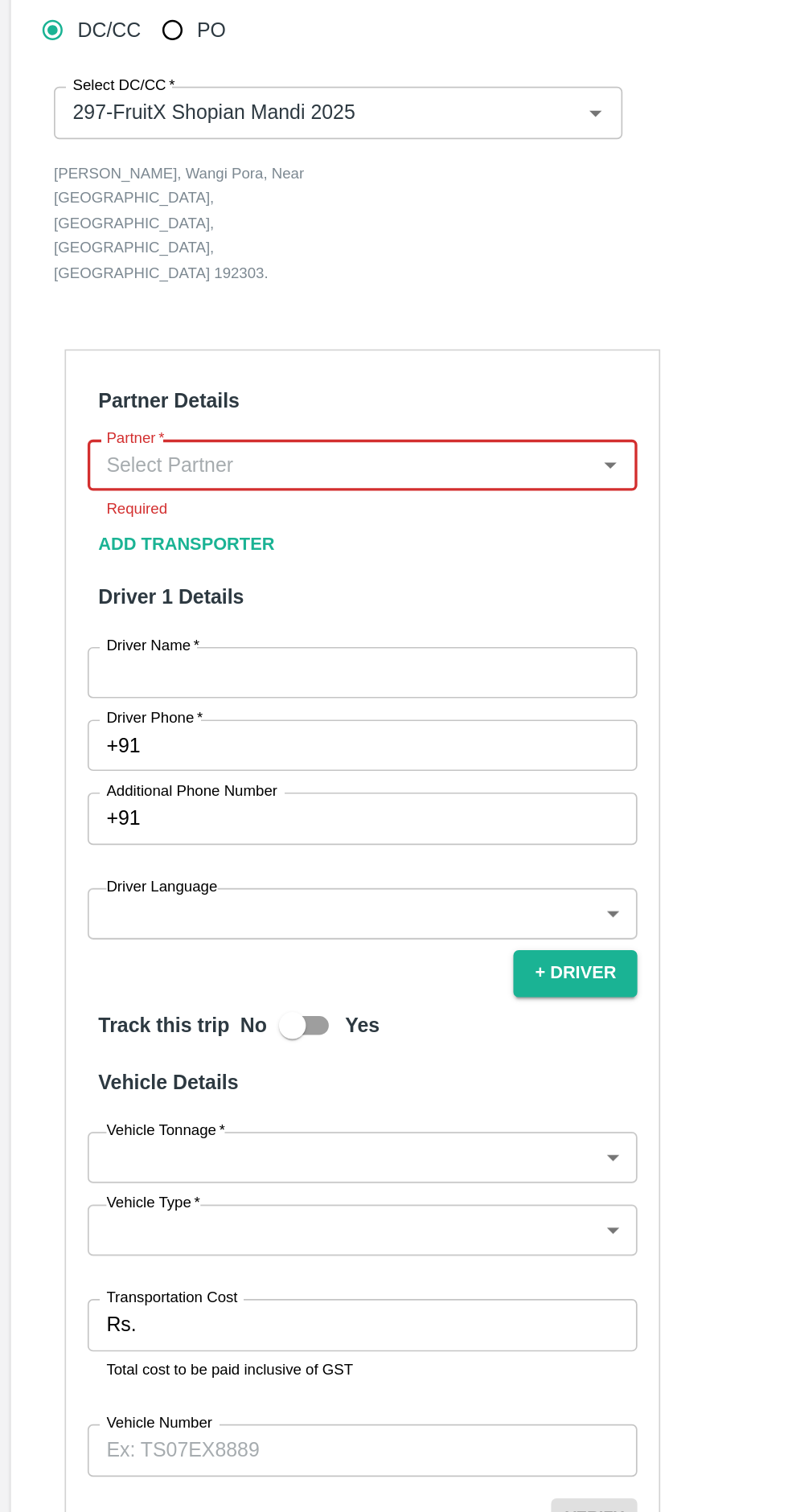
click at [100, 702] on input "Partner   *" at bounding box center [203, 712] width 292 height 21
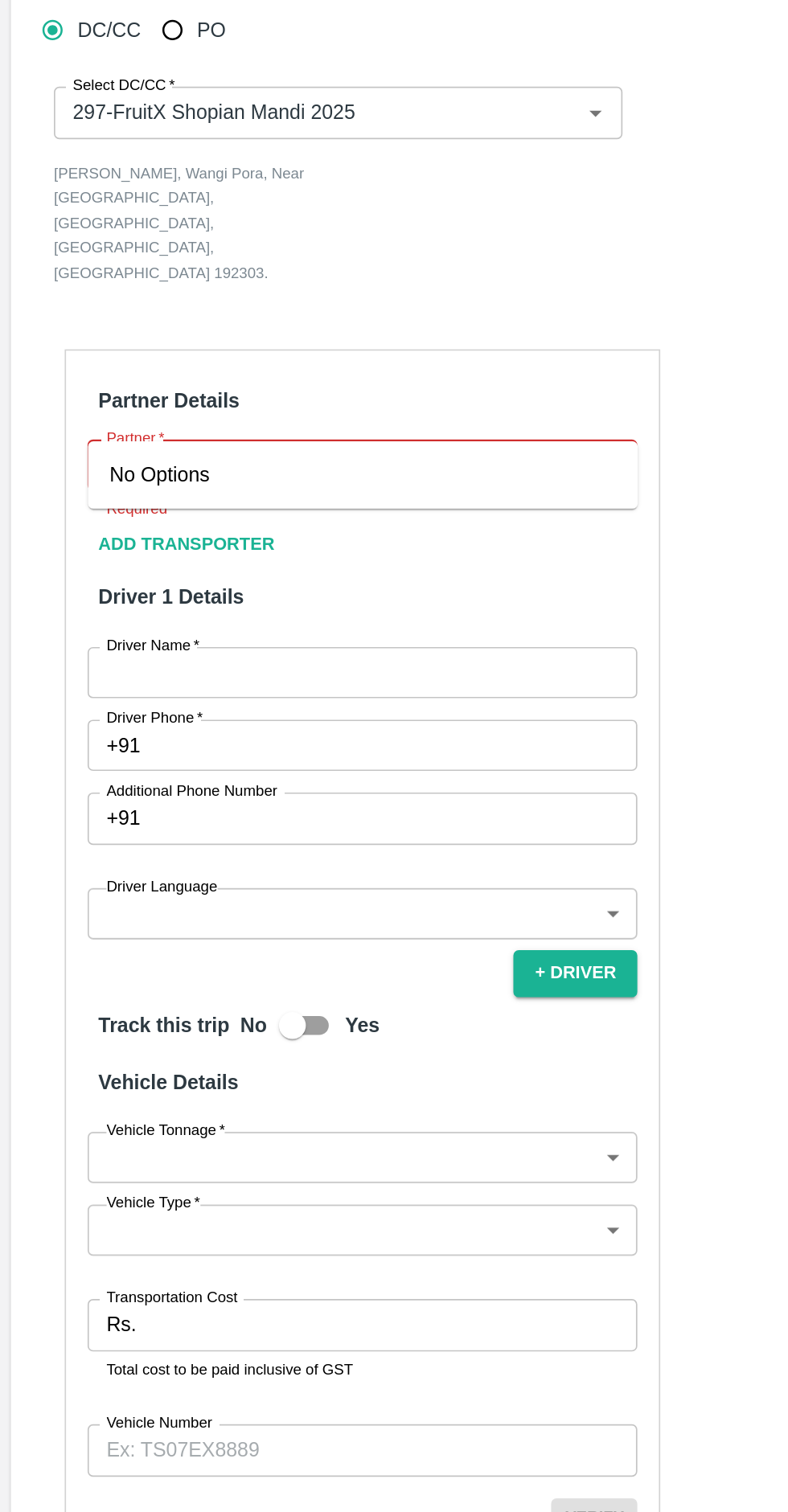
type input "8"
type input "Anita devi"
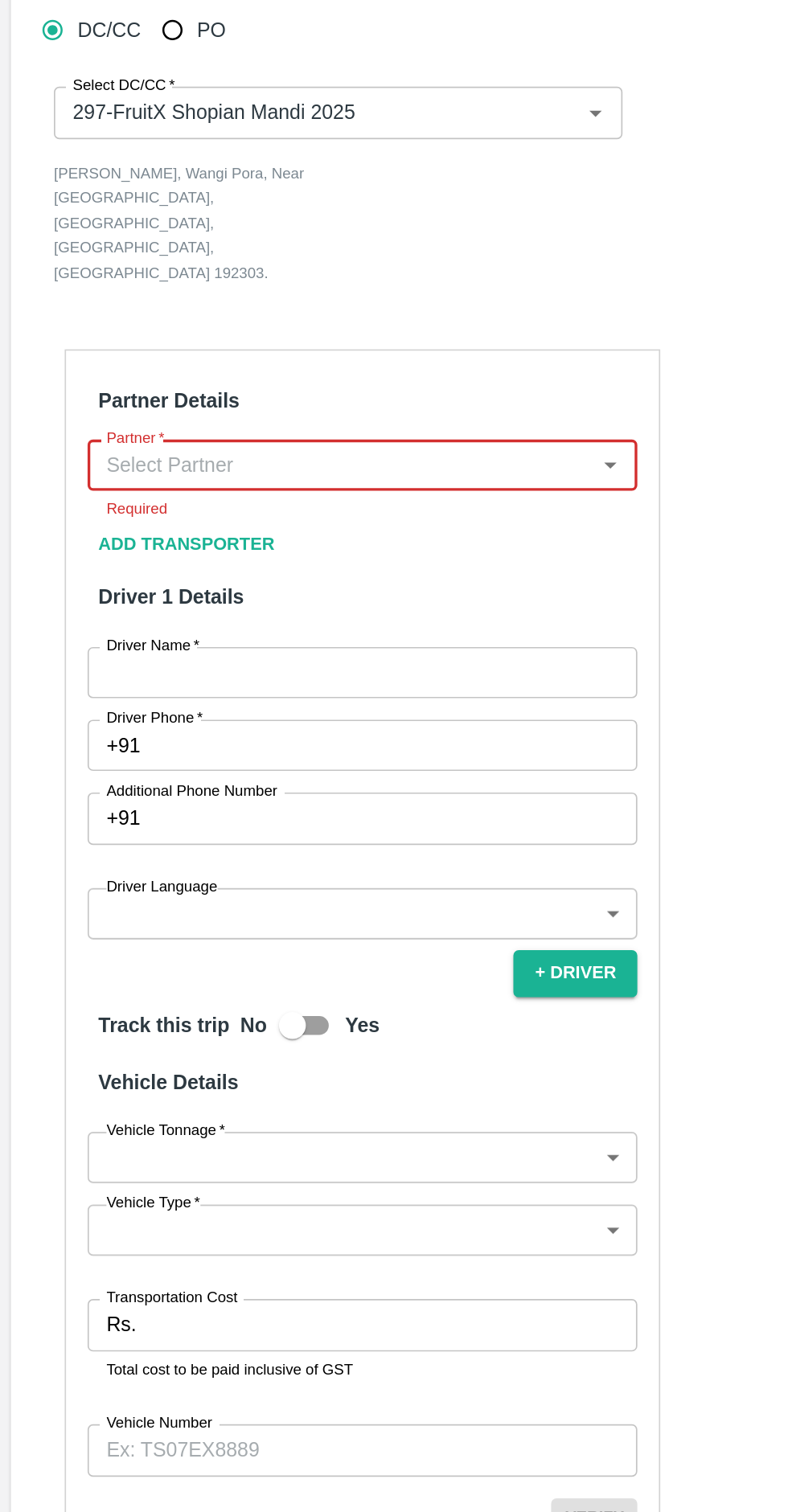
click at [81, 702] on input "Partner   *" at bounding box center [203, 712] width 292 height 21
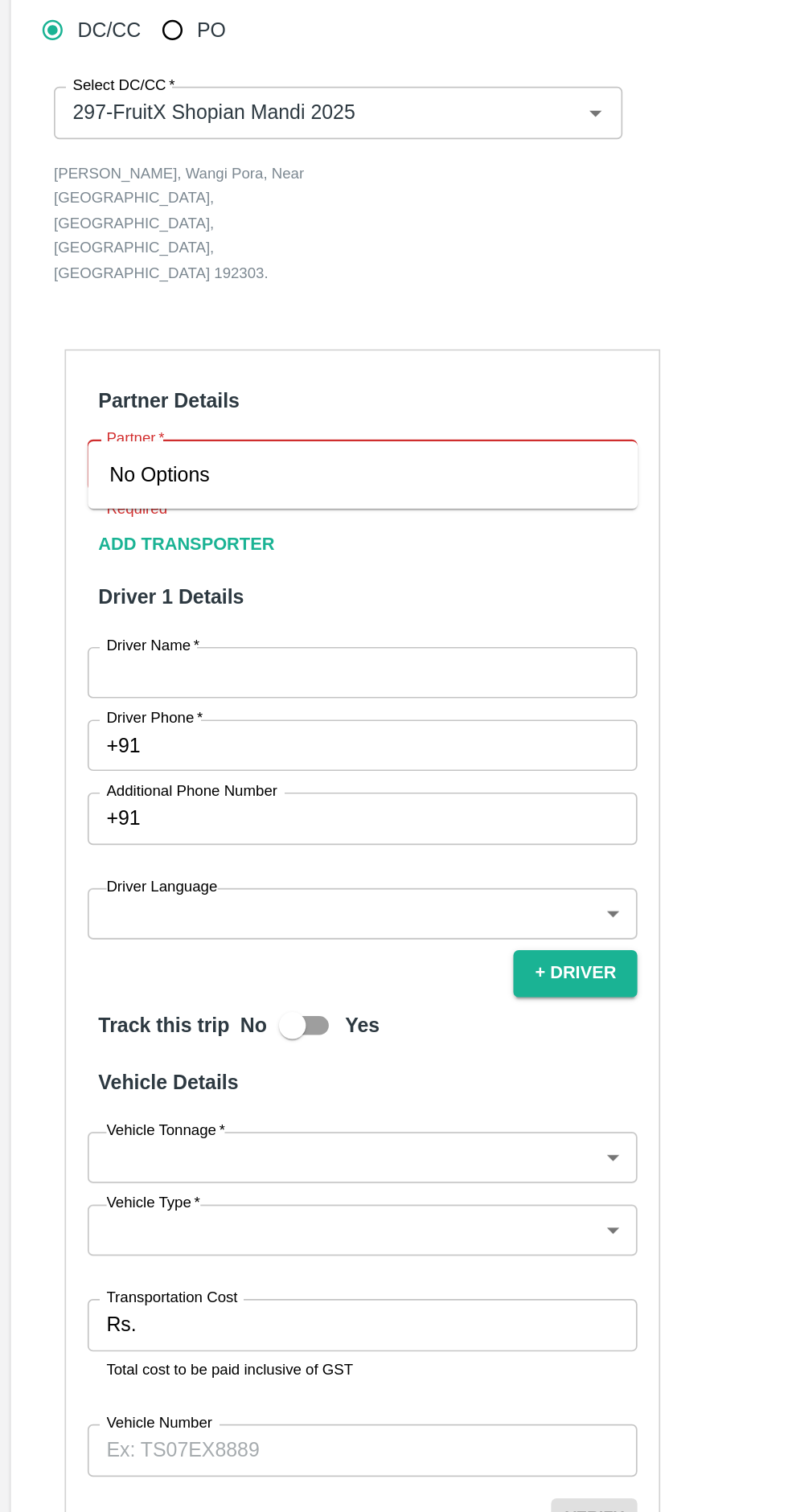
type input "anita devi"
type input "Anita devi"
click at [92, 820] on input "Driver Name   *" at bounding box center [216, 836] width 328 height 30
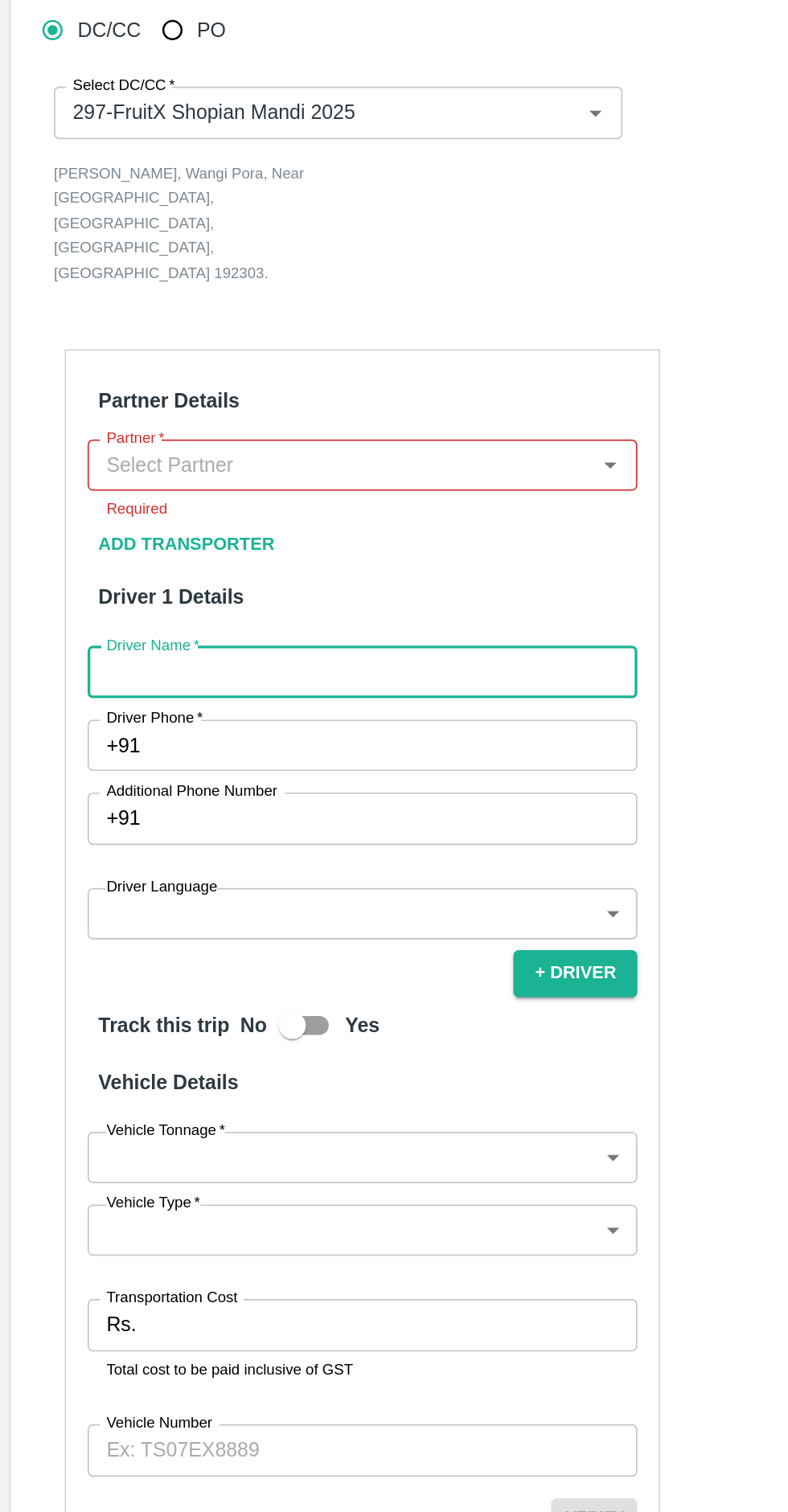
click at [94, 692] on span "*" at bounding box center [96, 696] width 6 height 9
click at [94, 702] on input "Partner   *" at bounding box center [203, 712] width 292 height 21
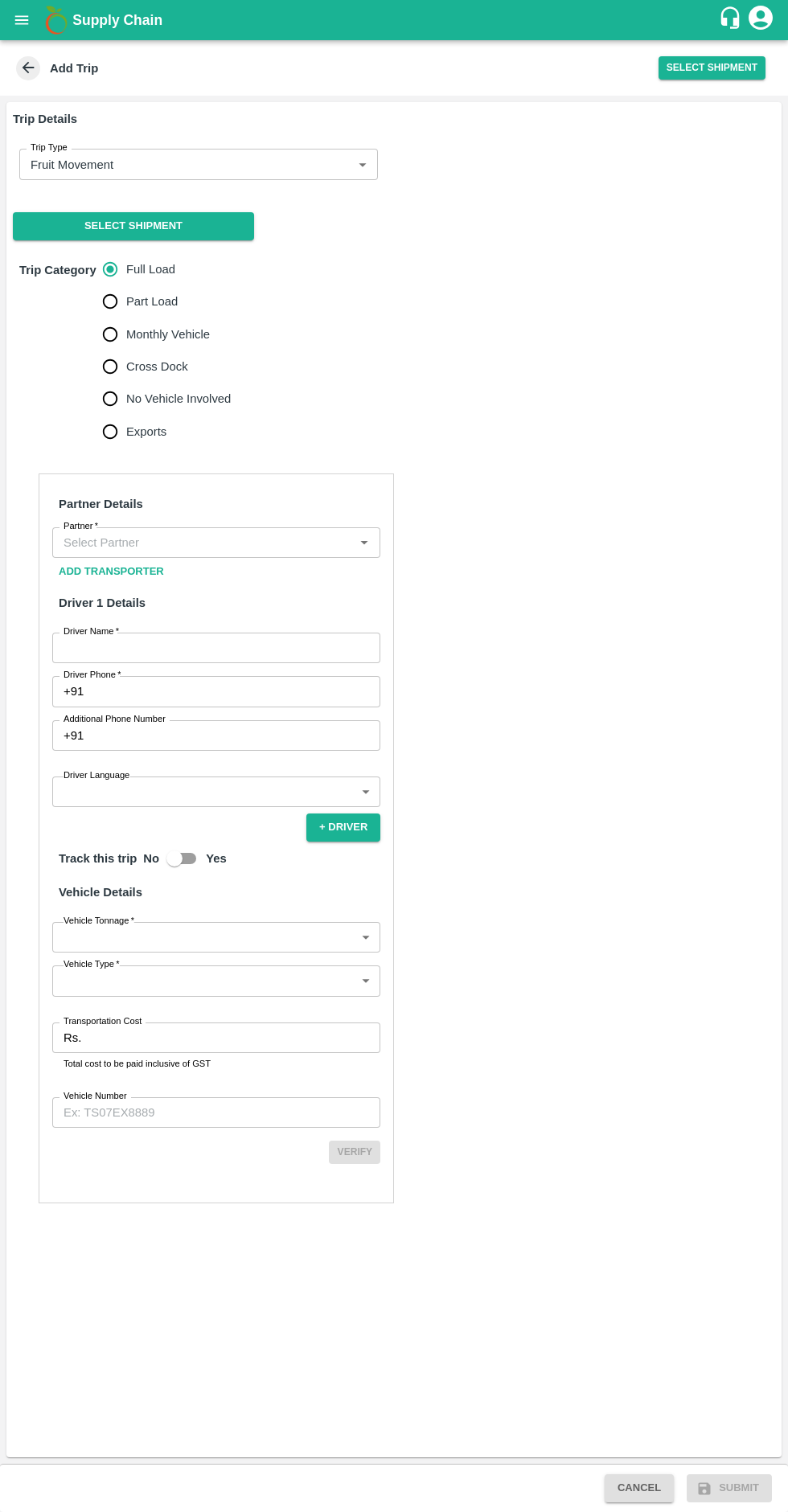
click at [240, 156] on body "Supply Chain Add Trip Select Shipment Trip Details Trip Type Fruit Movement 1 T…" at bounding box center [394, 756] width 788 height 1512
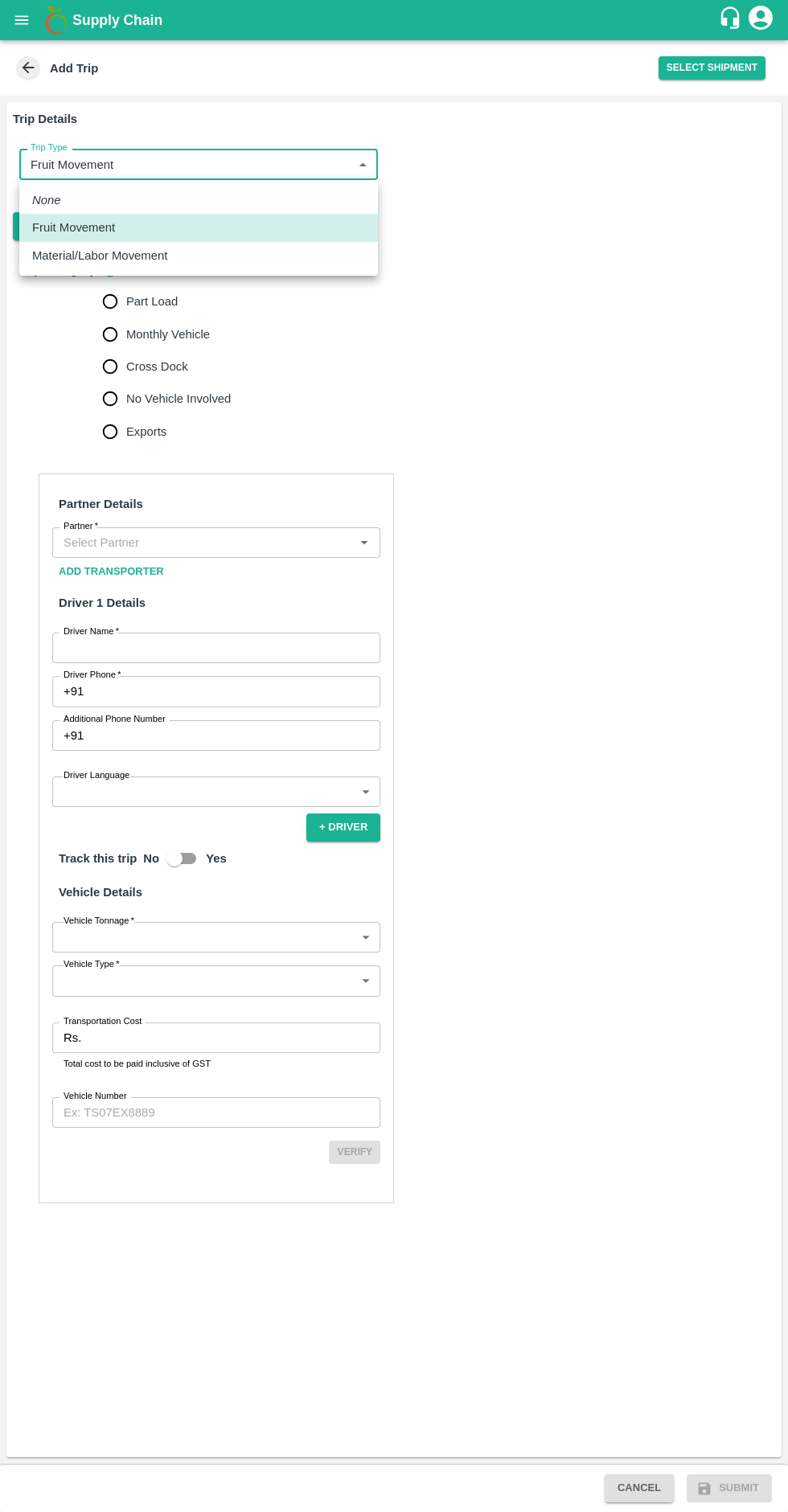
click at [273, 253] on div "Material/Labor Movement" at bounding box center [198, 255] width 333 height 18
type input "2"
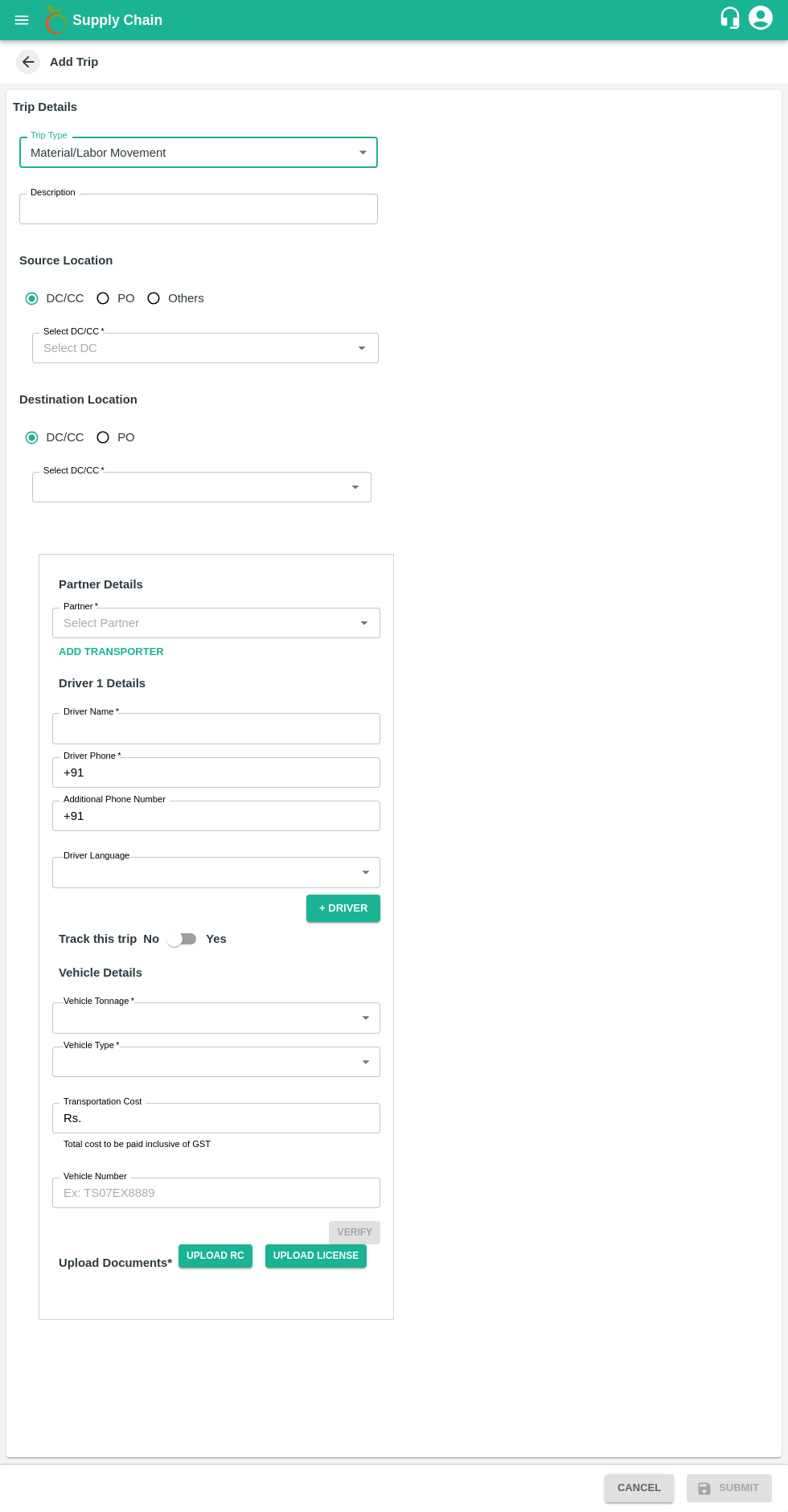
click at [350, 212] on textarea "Description" at bounding box center [198, 210] width 336 height 17
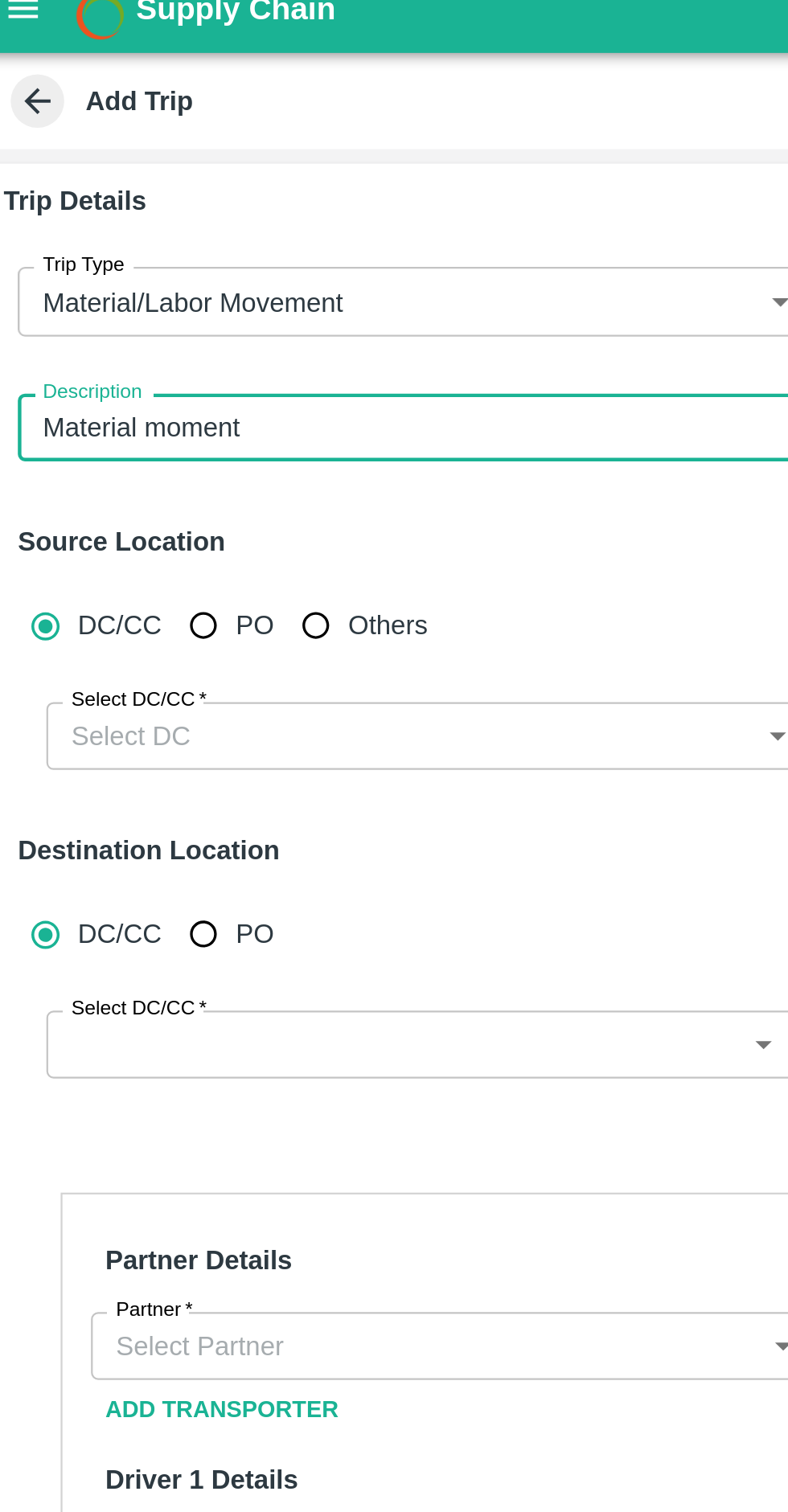
type textarea "Material moment"
click at [261, 352] on input "Select DC/CC   *" at bounding box center [192, 348] width 310 height 21
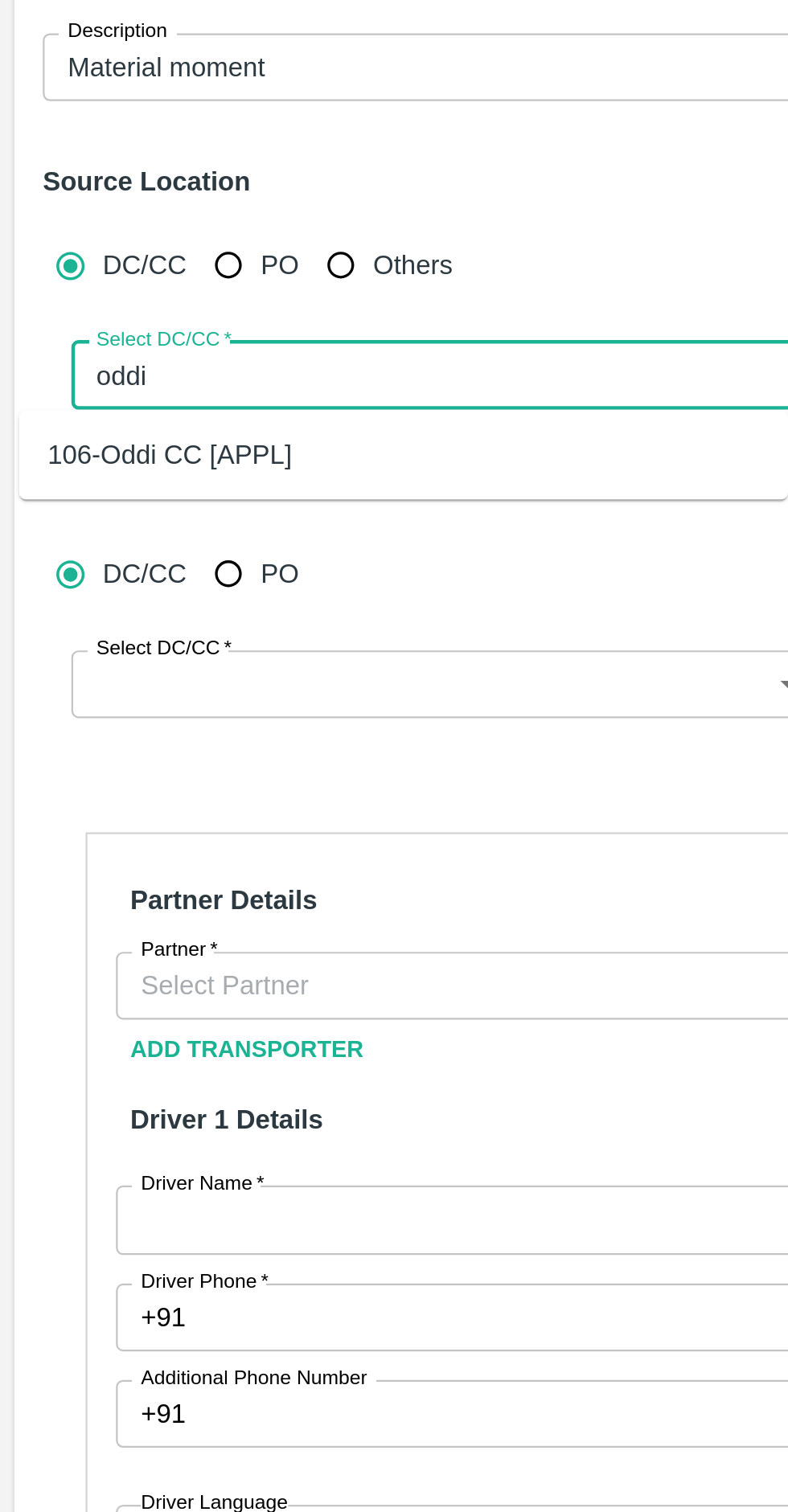
click at [252, 390] on div "106-Oddi CC [APPL]" at bounding box center [181, 383] width 346 height 27
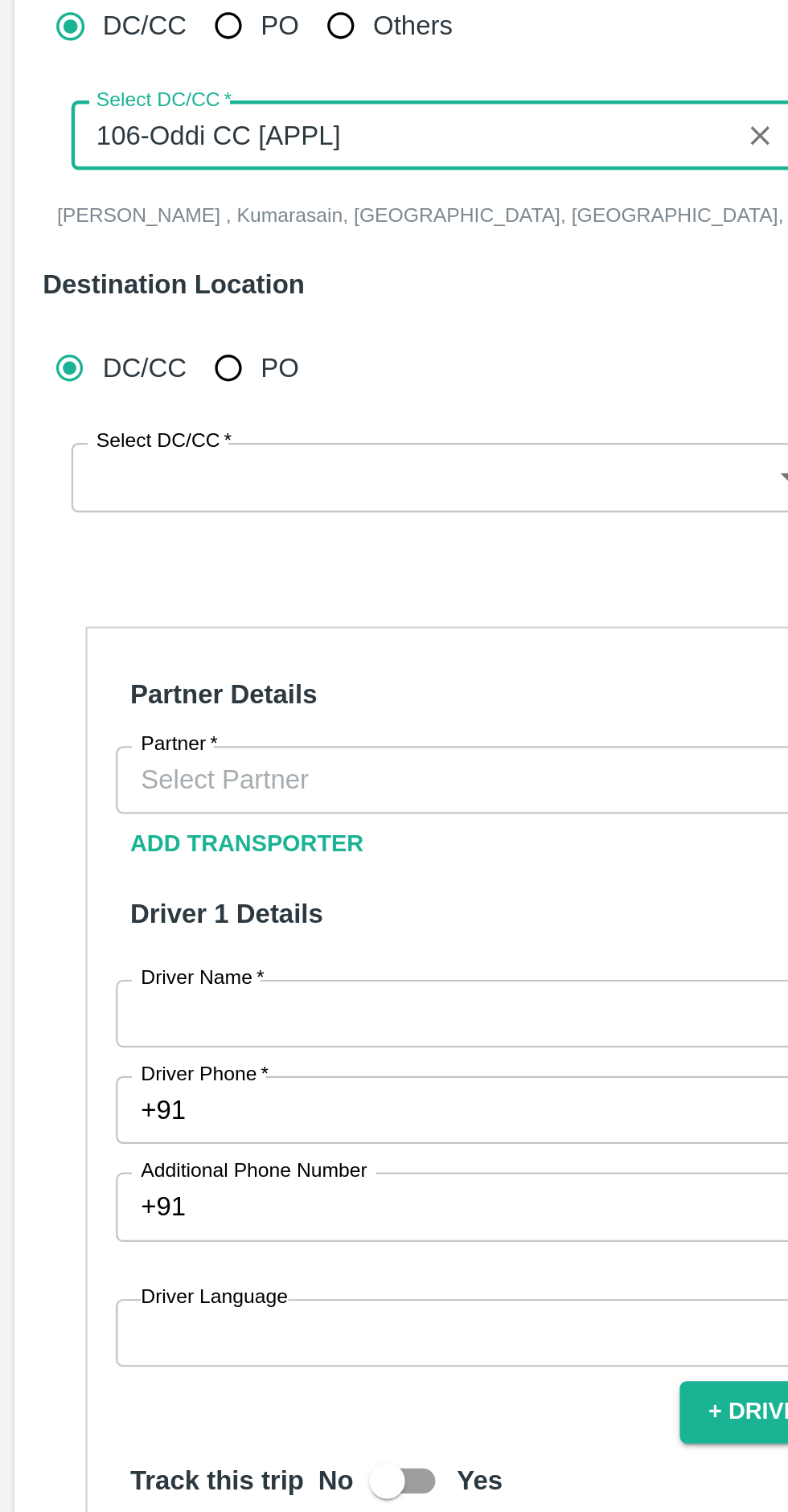
type input "106-Oddi CC [APPL]"
click at [210, 502] on input "Select DC/CC   *" at bounding box center [189, 501] width 303 height 21
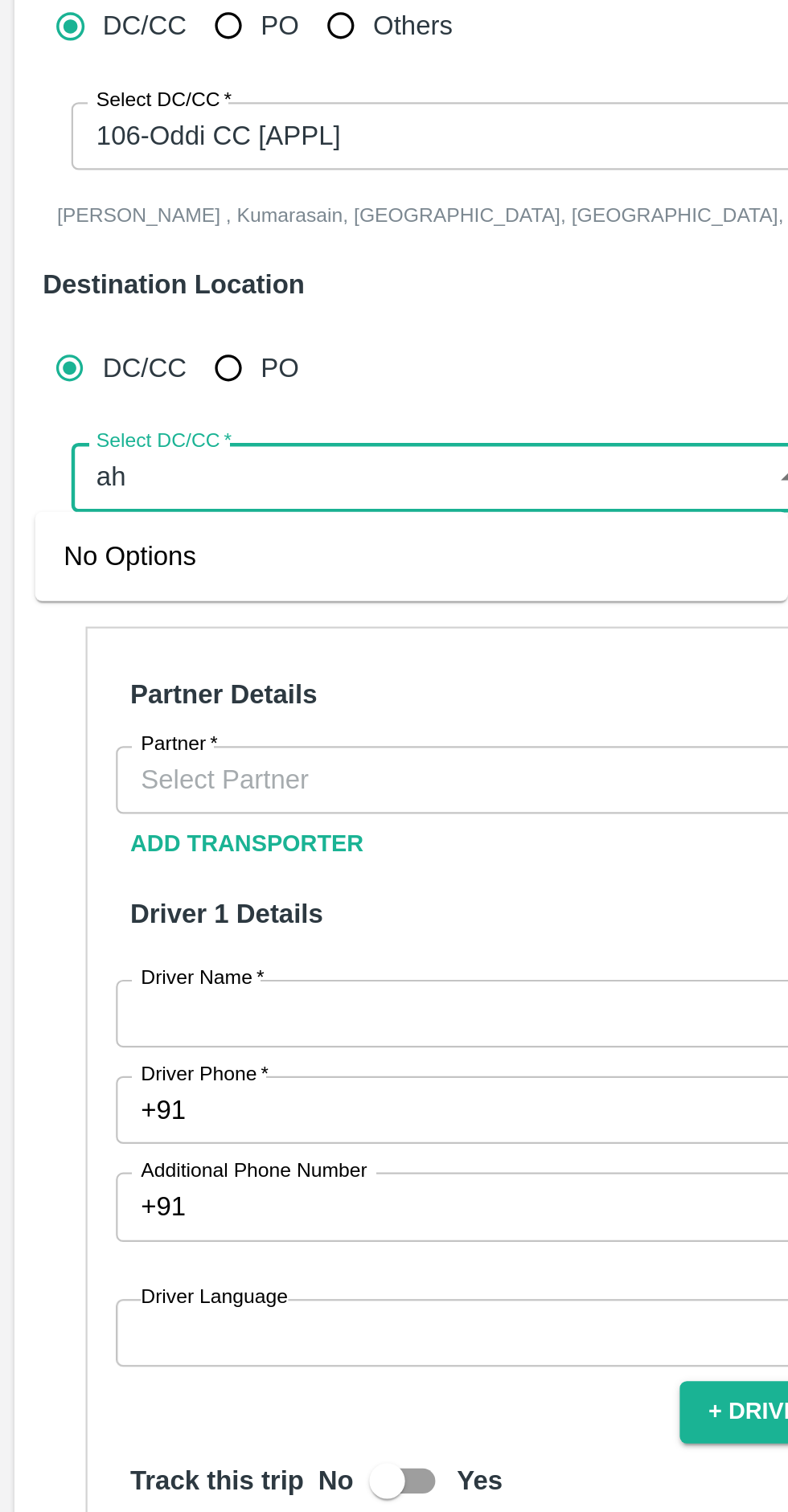
type input "a"
click at [263, 537] on div "297-FruitX Shopian Mandi 2025" at bounding box center [185, 537] width 340 height 27
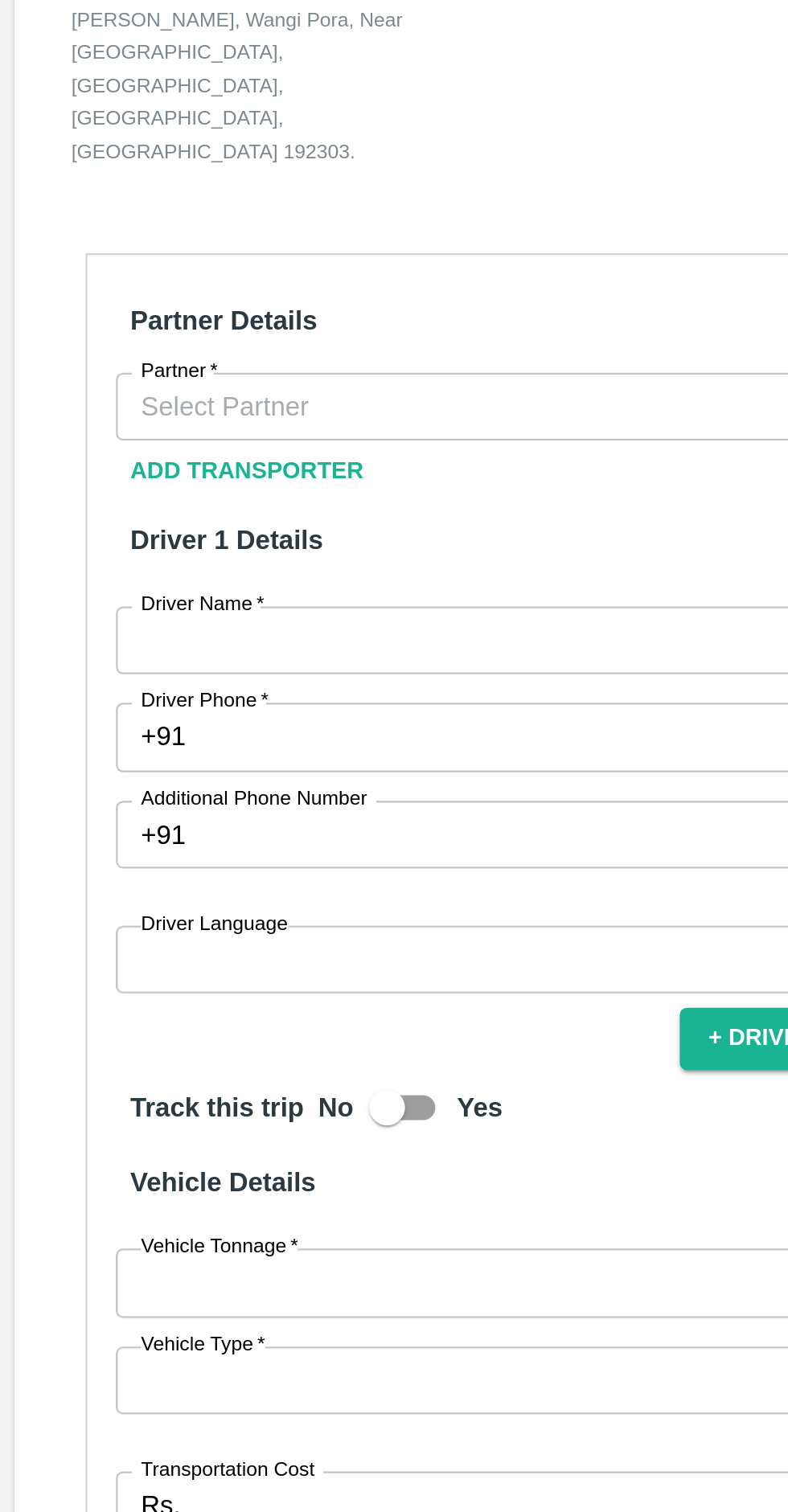
type input "297-FruitX Shopian Mandi 2025"
click at [217, 702] on input "Partner   *" at bounding box center [203, 712] width 292 height 21
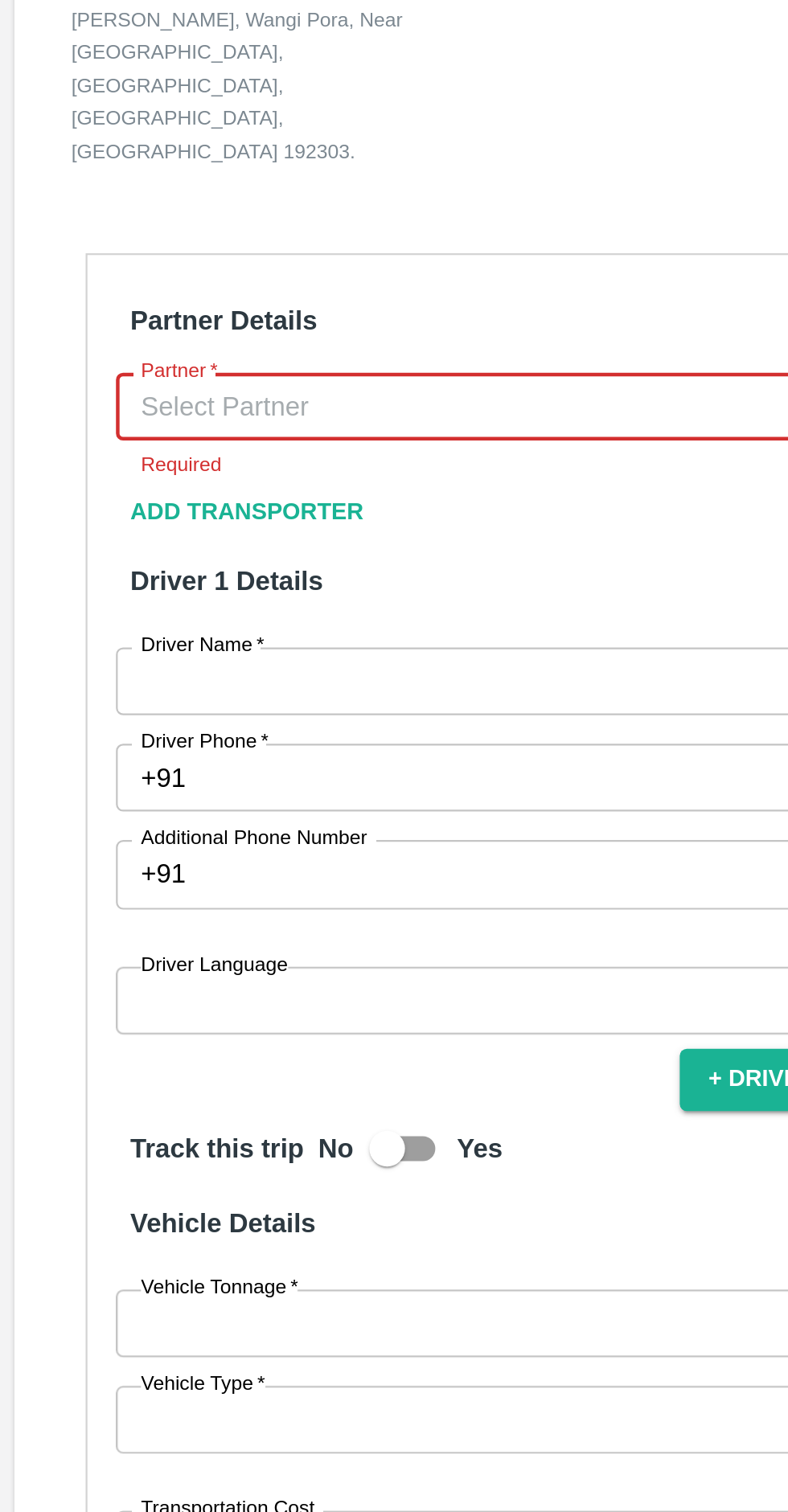
click at [266, 702] on input "Partner   *" at bounding box center [203, 712] width 292 height 21
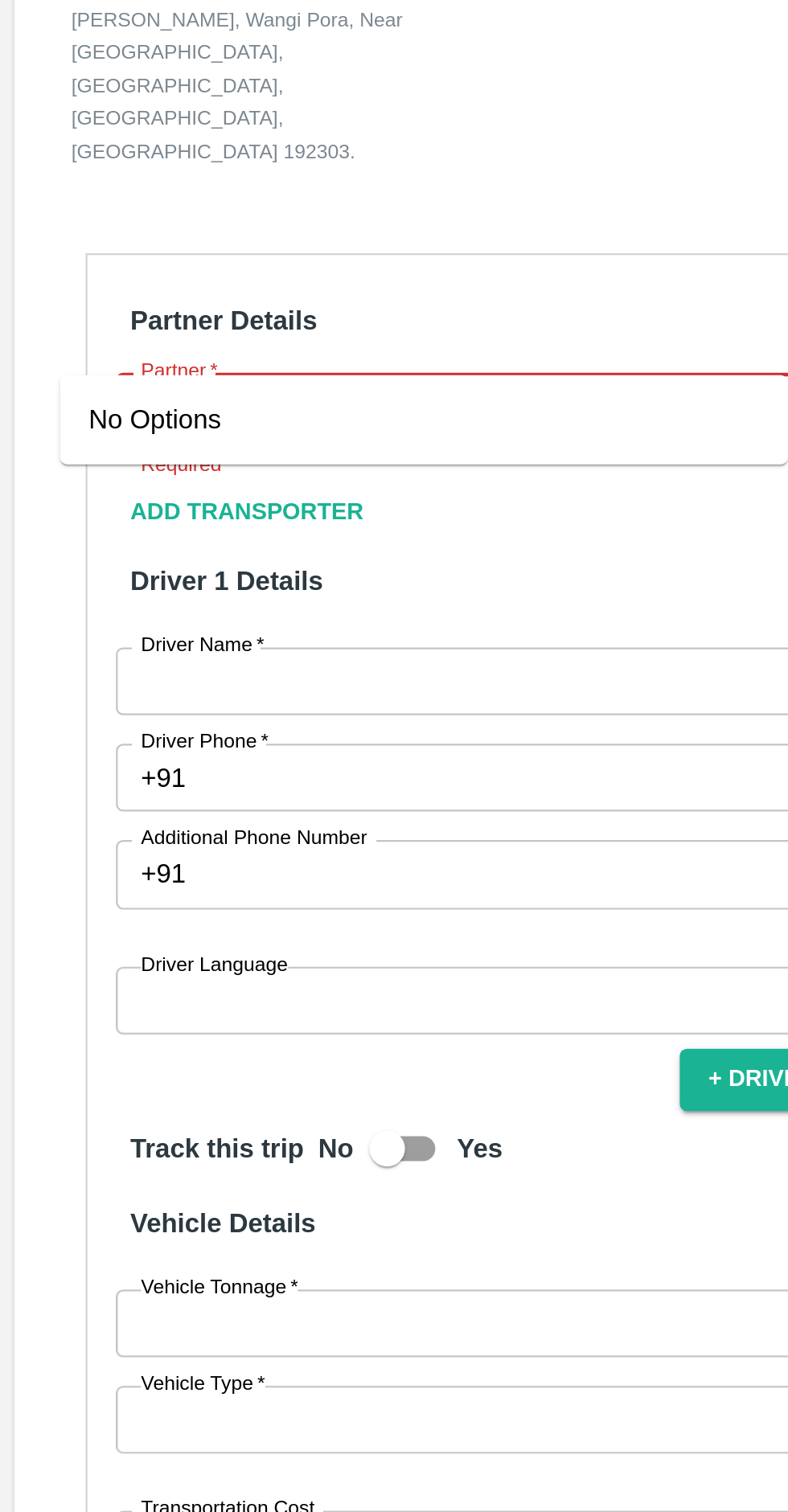
type input "79732"
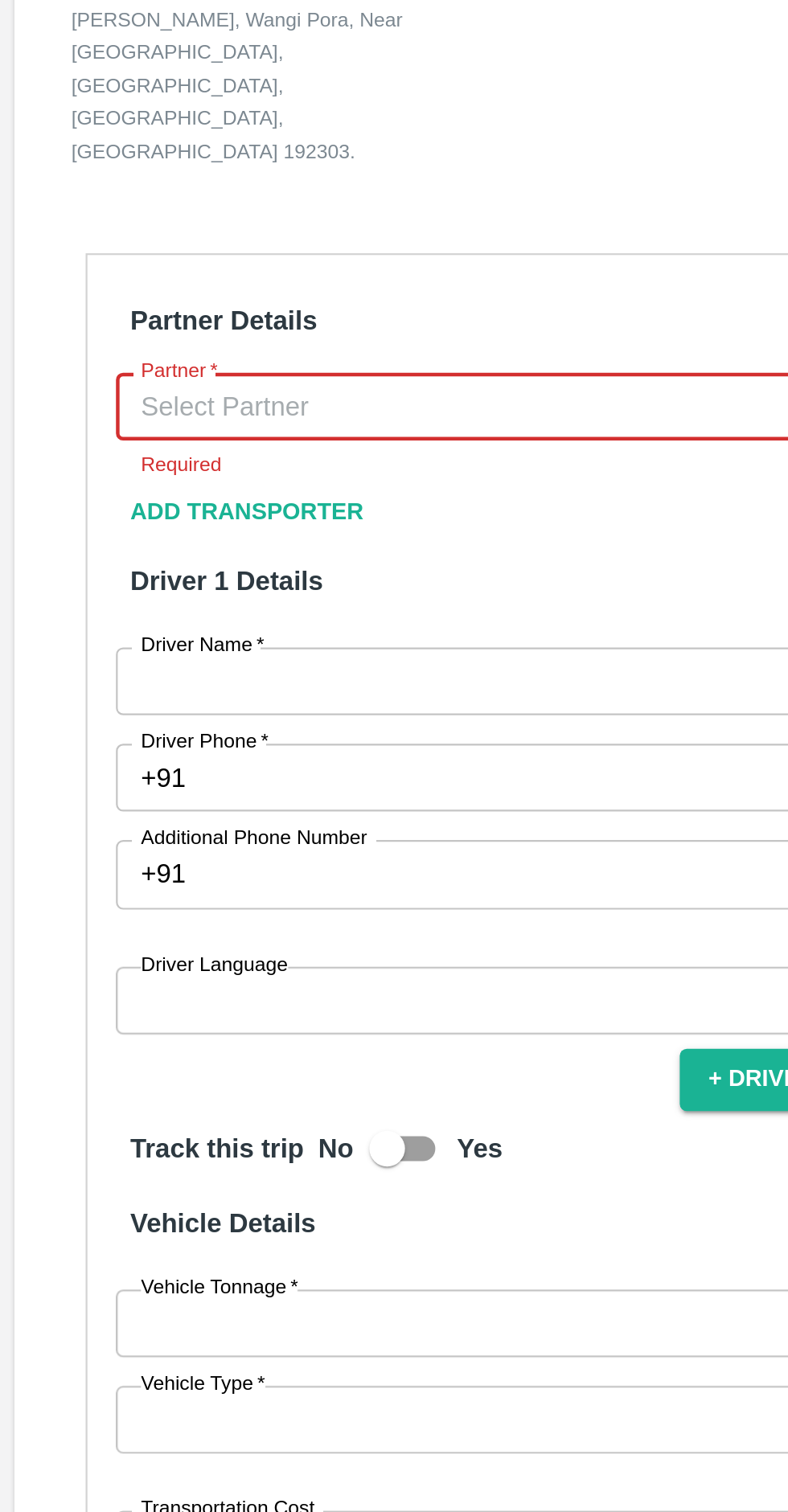
click at [97, 692] on span "*" at bounding box center [96, 696] width 6 height 9
click at [97, 702] on input "Partner   *" at bounding box center [203, 712] width 292 height 21
click at [65, 746] on button "Add Transporter" at bounding box center [111, 760] width 118 height 28
